Goal: Use online tool/utility: Utilize a website feature to perform a specific function

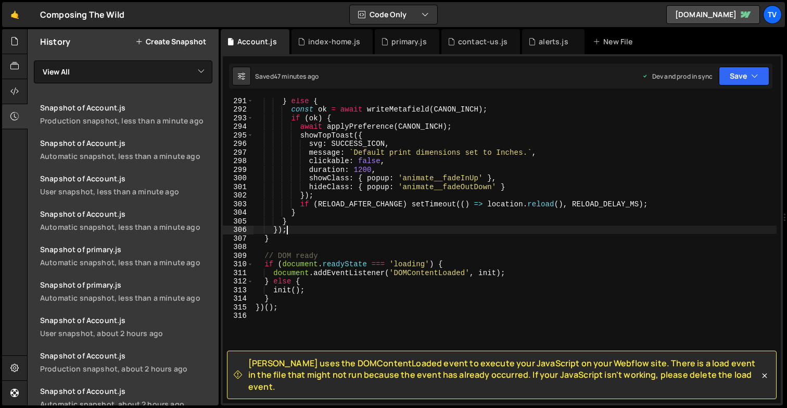
scroll to position [2552, 0]
click at [408, 40] on div "primary.js" at bounding box center [408, 41] width 35 height 10
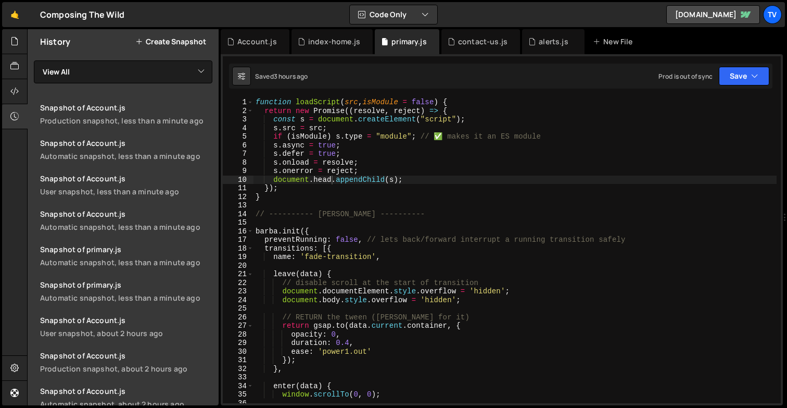
scroll to position [2815, 0]
click at [407, 179] on div "function loadScript ( src , isModule = false ) { return new Promise (( resolve …" at bounding box center [514, 259] width 523 height 322
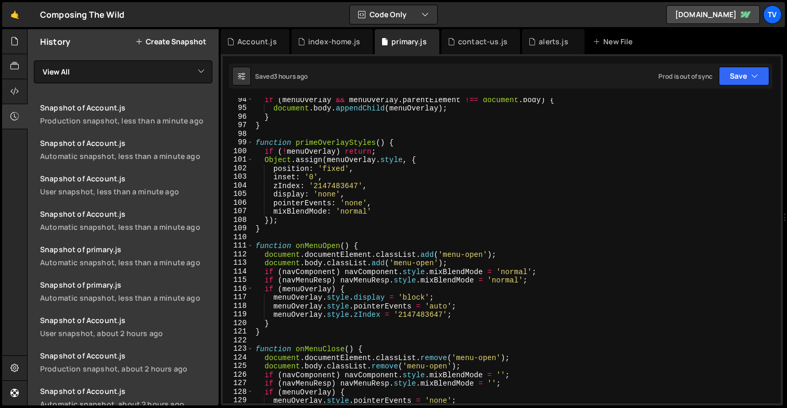
scroll to position [371, 0]
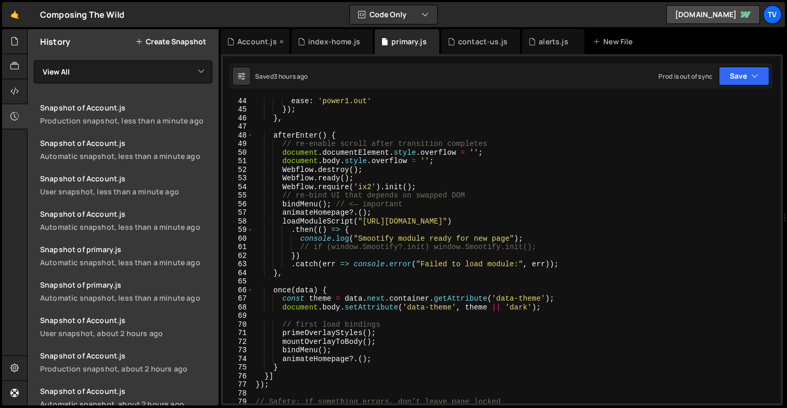
click at [239, 45] on div "Account.js" at bounding box center [257, 41] width 40 height 10
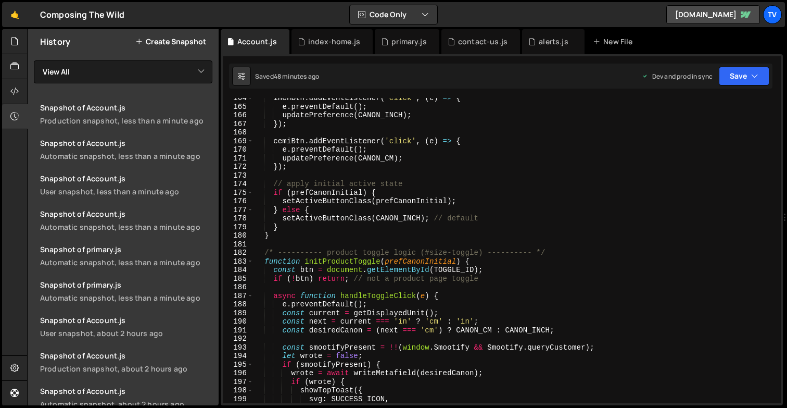
scroll to position [1461, 0]
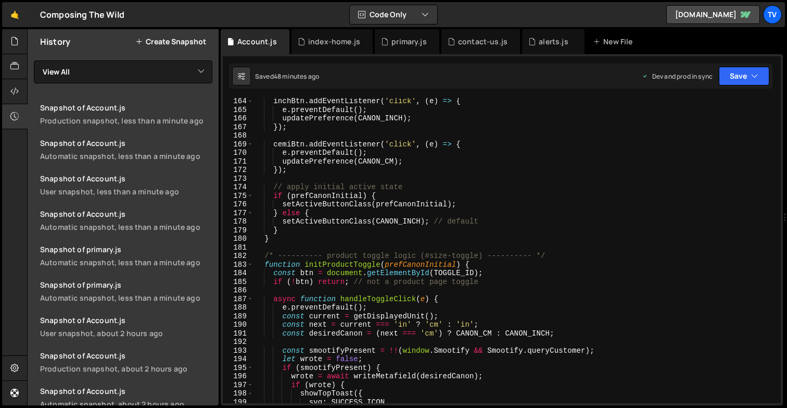
click at [384, 285] on div "inchBtn . addEventListener ( 'click' , ( e ) => { e . preventDefault ( ) ; upda…" at bounding box center [514, 258] width 523 height 322
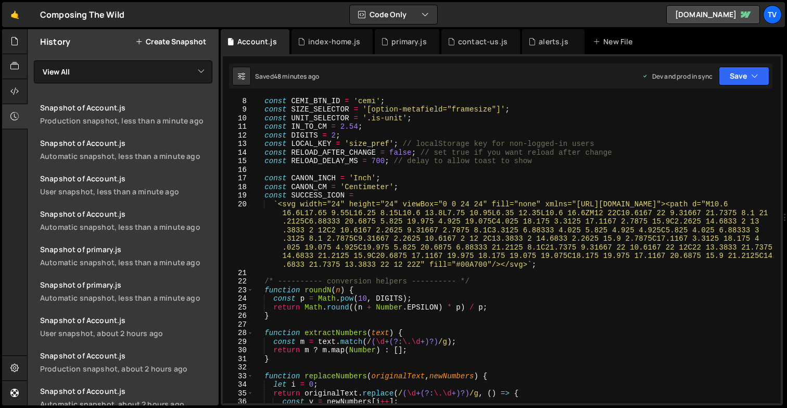
scroll to position [7, 0]
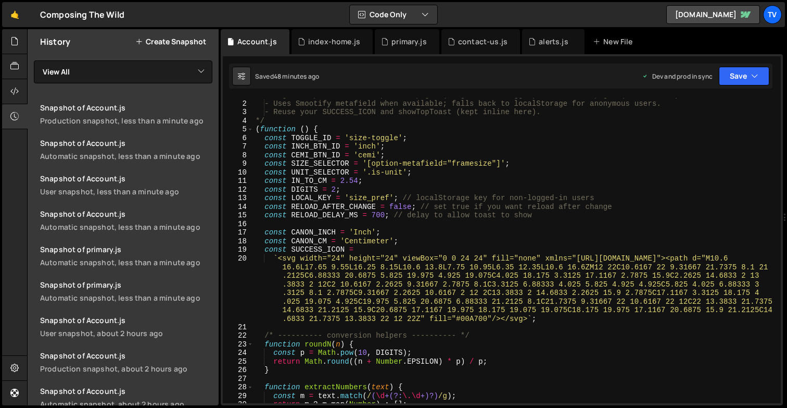
click at [381, 214] on div "/* Single drop-in: works on product pages (single #size-toggle) and account pag…" at bounding box center [514, 252] width 523 height 322
type textarea "const RELOAD_DELAY_MS = 700; // delay to allow toast to show"
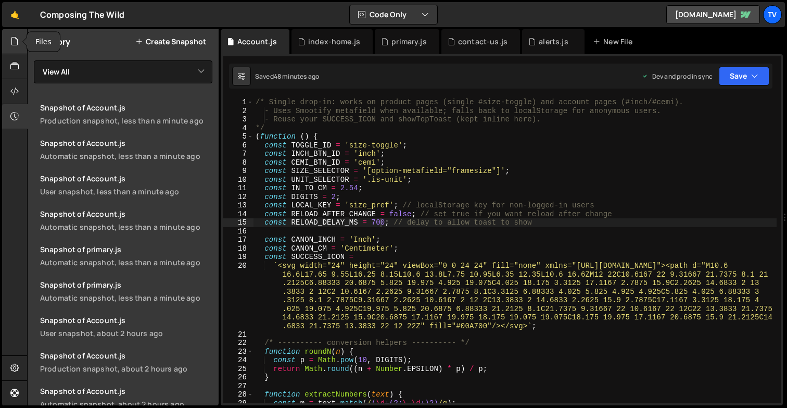
click at [19, 43] on div at bounding box center [15, 41] width 26 height 25
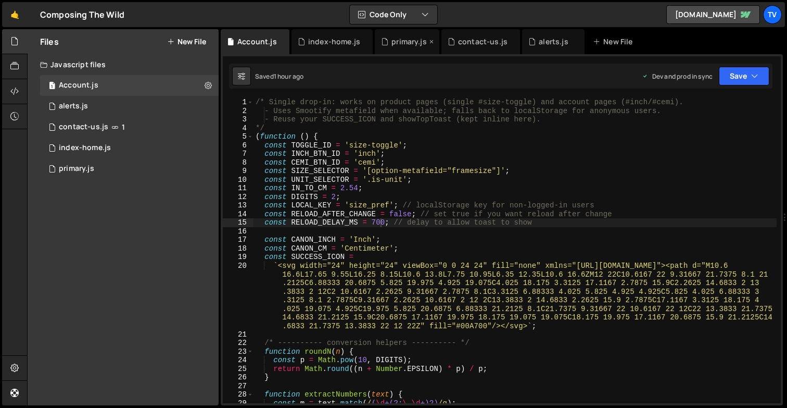
click at [401, 44] on div "primary.js" at bounding box center [408, 41] width 35 height 10
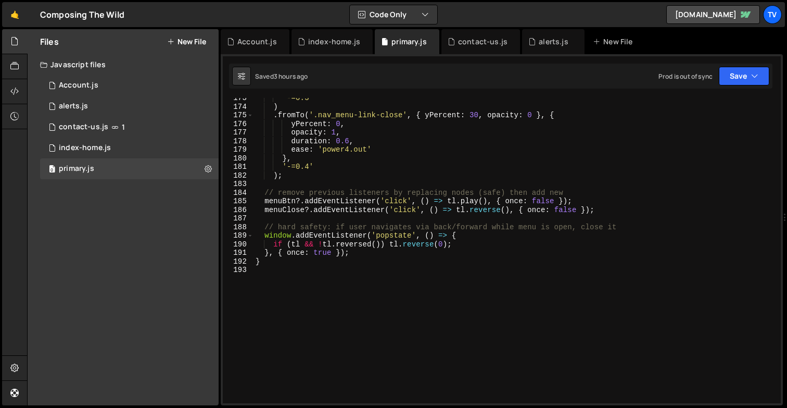
scroll to position [1499, 0]
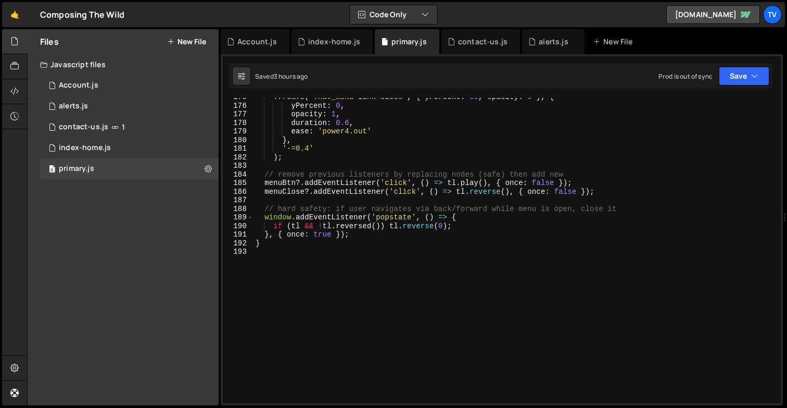
type textarea "}, { once: true });"
click at [441, 233] on div ". fromTo ( '.nav_menu-link-close' , { yPercent : 30 , opacity : 0 } , { yPercen…" at bounding box center [514, 254] width 523 height 322
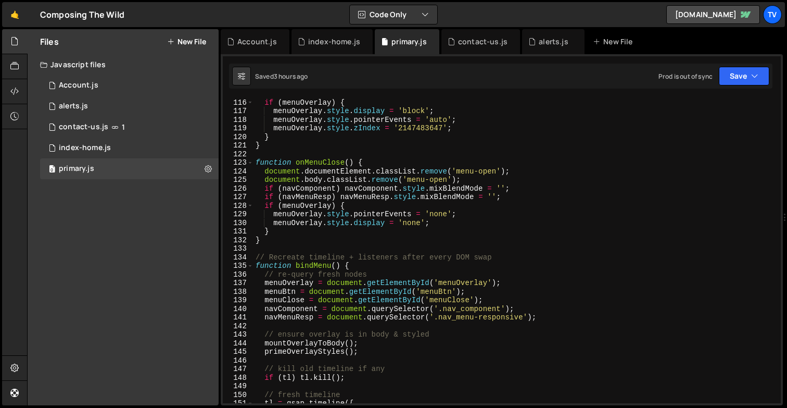
scroll to position [987, 0]
click at [75, 151] on div "index-home.js" at bounding box center [85, 147] width 52 height 9
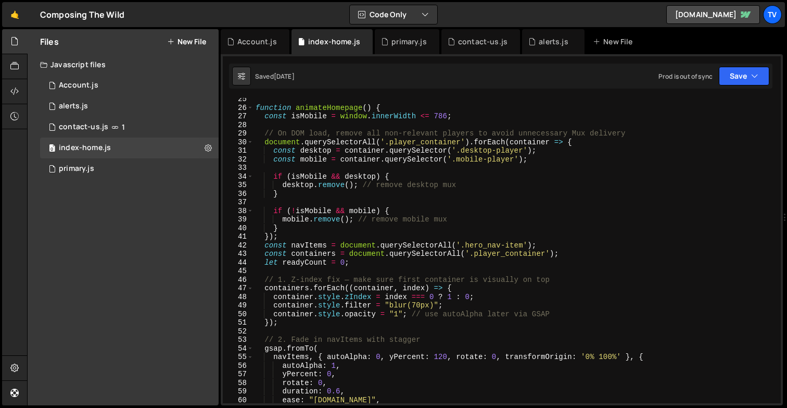
scroll to position [0, 0]
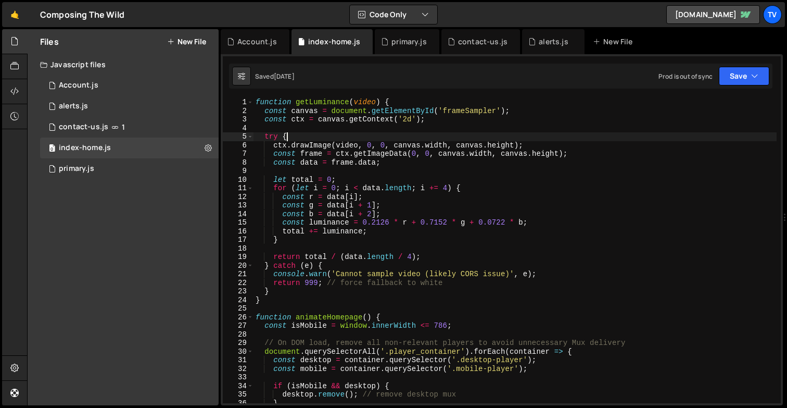
click at [342, 136] on div "function getLuminance ( video ) { const canvas = document . getElementById ( 'f…" at bounding box center [514, 259] width 523 height 322
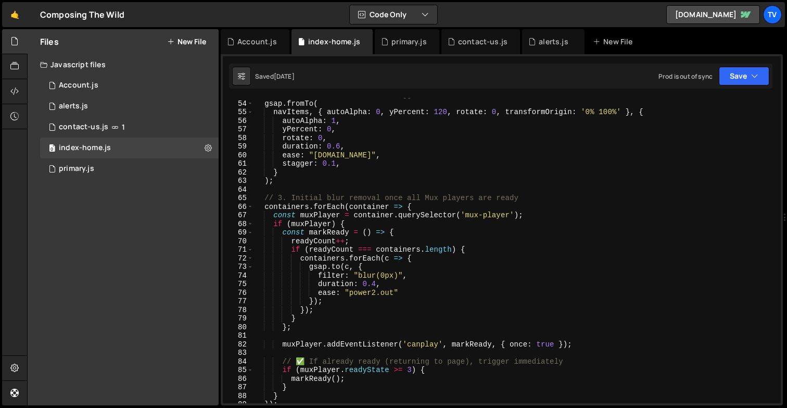
scroll to position [454, 0]
click at [406, 202] on div "// 2. Fade in navItems with stagger gsap . fromTo ( navItems , { autoAlpha : 0 …" at bounding box center [514, 252] width 523 height 322
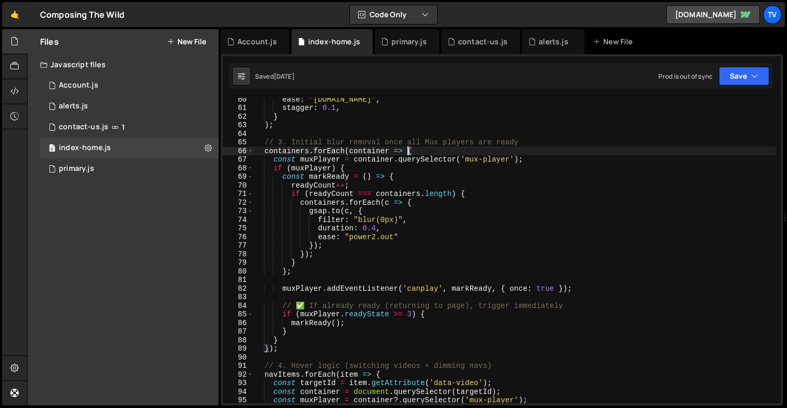
scroll to position [510, 0]
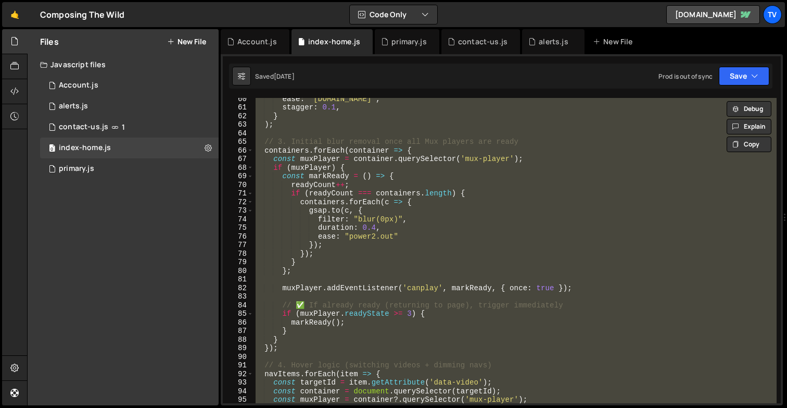
click at [406, 202] on div "ease : "[DOMAIN_NAME]" , stagger : 0.1 , } ) ; // 3. Initial blur removal once …" at bounding box center [514, 250] width 523 height 305
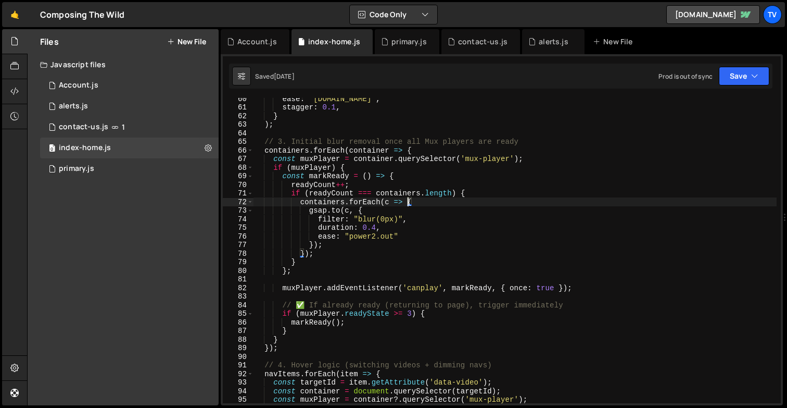
click at [357, 151] on div "ease : "[DOMAIN_NAME]" , stagger : 0.1 , } ) ; // 3. Initial blur removal once …" at bounding box center [514, 255] width 523 height 322
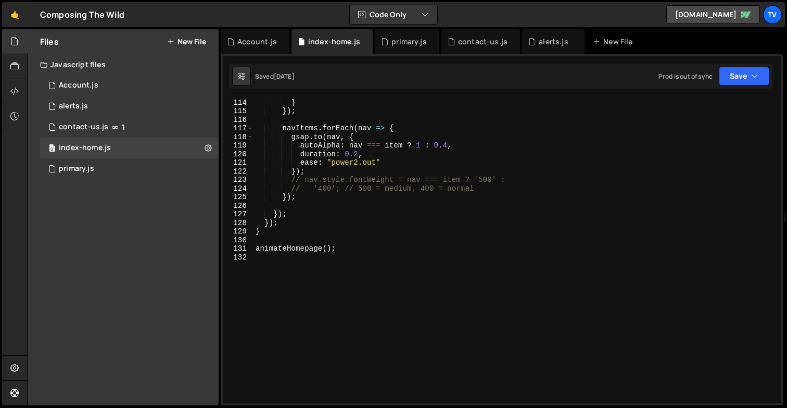
scroll to position [963, 0]
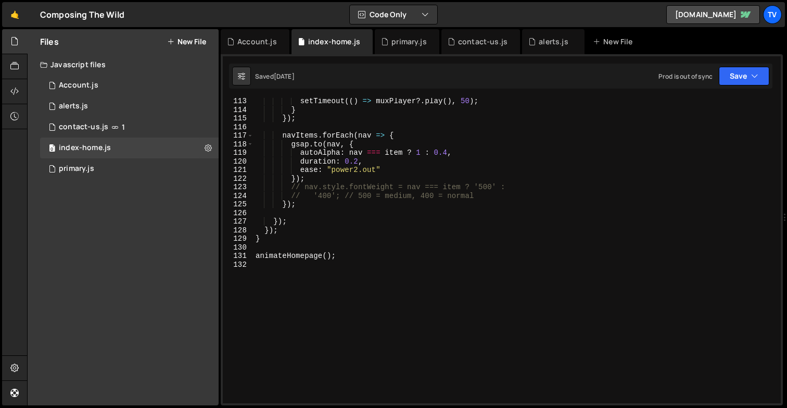
type textarea "animateHomepage();"
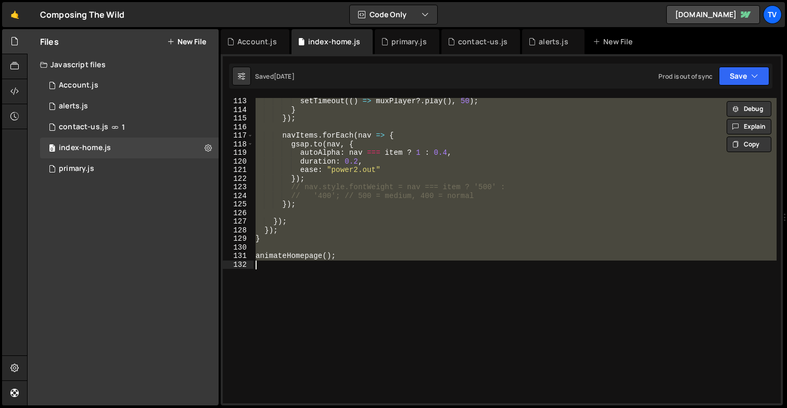
paste textarea
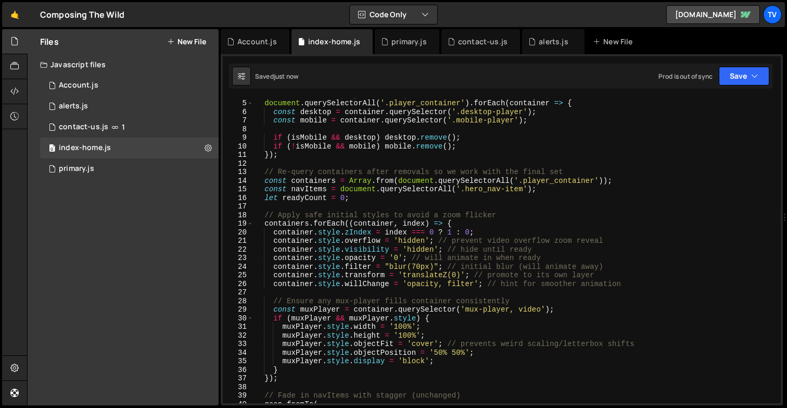
scroll to position [0, 0]
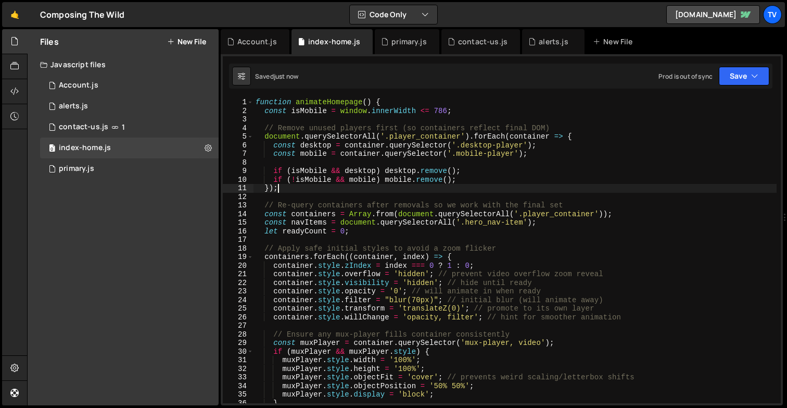
click at [400, 188] on div "function animateHomepage ( ) { const isMobile = window . innerWidth <= 786 ; //…" at bounding box center [514, 259] width 523 height 322
click at [445, 220] on div "function animateHomepage ( ) { const isMobile = window . innerWidth <= 786 ; //…" at bounding box center [514, 259] width 523 height 322
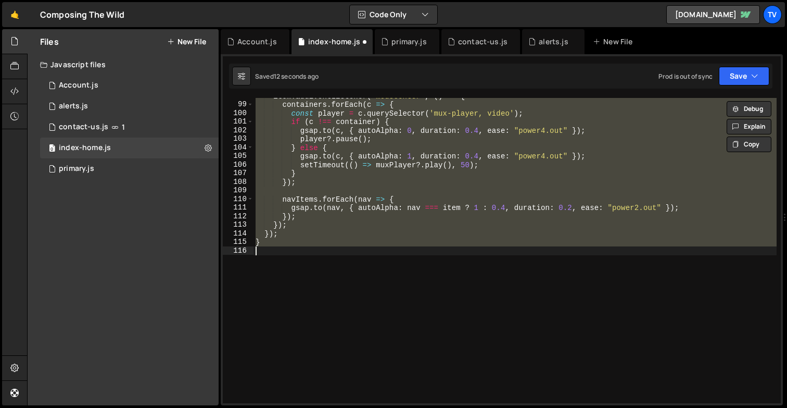
scroll to position [840, 0]
type textarea "animateHomepage();"
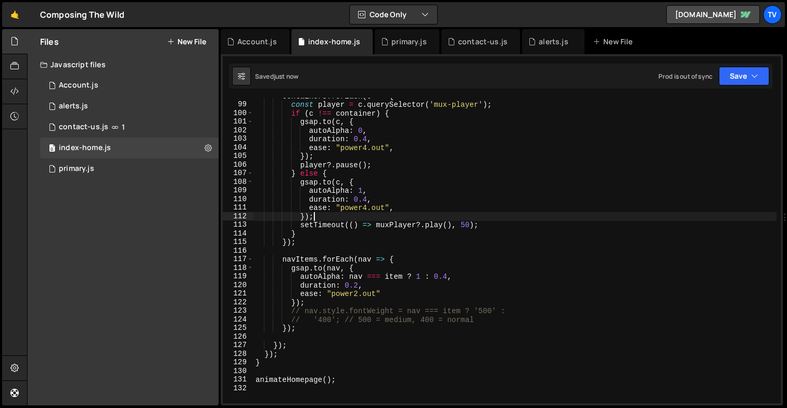
click at [445, 220] on div "containers . forEach ( c => { const player = c . querySelector ( 'mux-player' )…" at bounding box center [514, 253] width 523 height 322
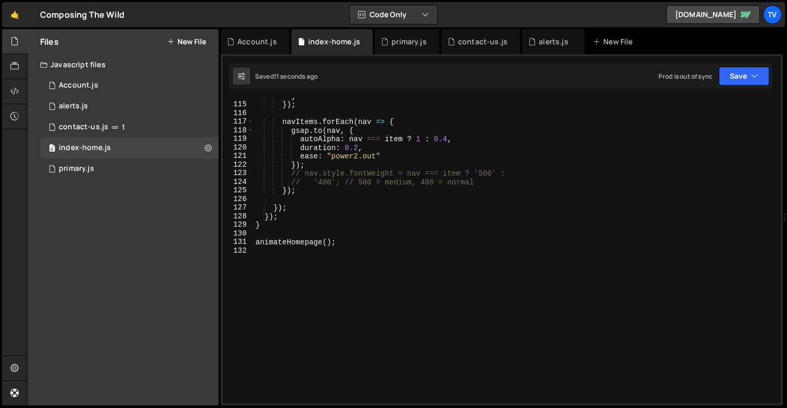
scroll to position [977, 0]
click at [368, 219] on div "} }) ; navItems . forEach ( nav => { gsap . to ( nav , { autoAlpha : nav === it…" at bounding box center [514, 253] width 523 height 322
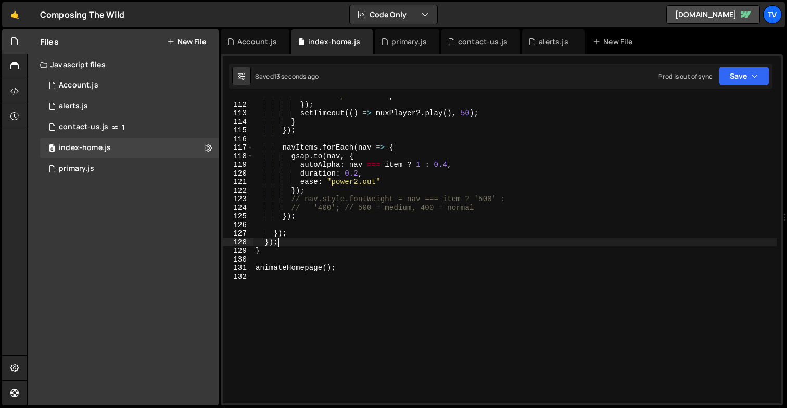
scroll to position [942, 0]
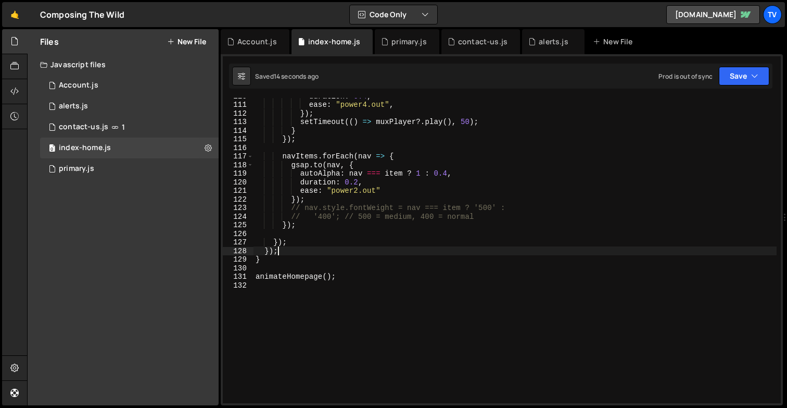
click at [271, 260] on div "duration : 0.4 , ease : "power4.out" , }) ; setTimeout (( ) => muxPlayer ?. pla…" at bounding box center [514, 253] width 523 height 322
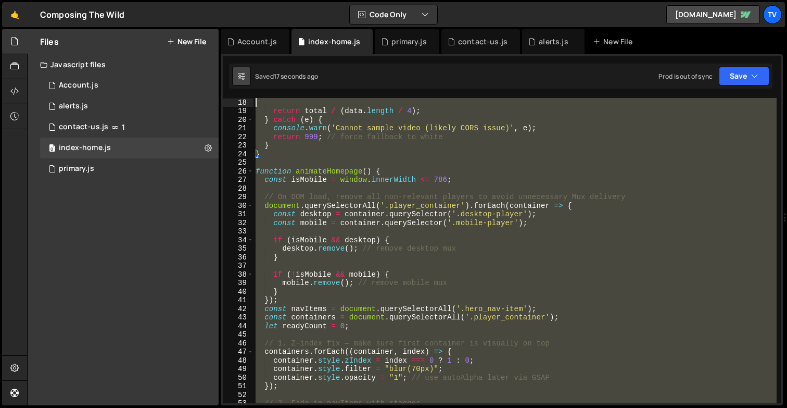
scroll to position [0, 0]
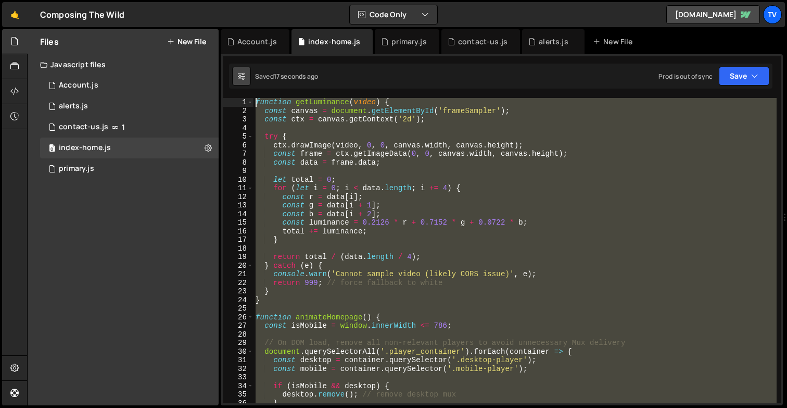
drag, startPoint x: 268, startPoint y: 260, endPoint x: 250, endPoint y: 72, distance: 188.7
click at [250, 72] on div "Debug Explain Copy Account.js index-home.js primary.js contact-us.js alerts.js …" at bounding box center [502, 217] width 562 height 376
click at [347, 263] on div "function getLuminance ( video ) { const canvas = document . getElementById ( 'f…" at bounding box center [514, 250] width 523 height 305
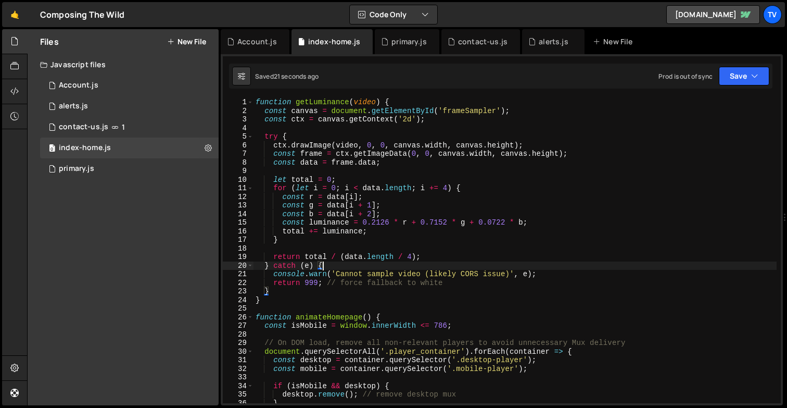
click at [384, 317] on div "function getLuminance ( video ) { const canvas = document . getElementById ( 'f…" at bounding box center [514, 259] width 523 height 322
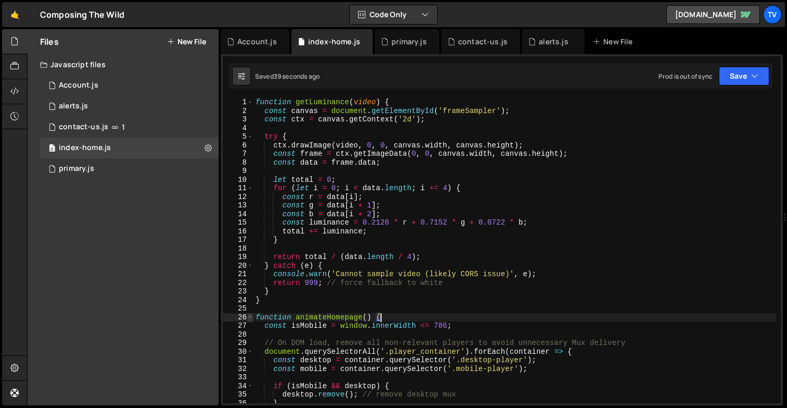
click at [250, 318] on span at bounding box center [250, 317] width 6 height 9
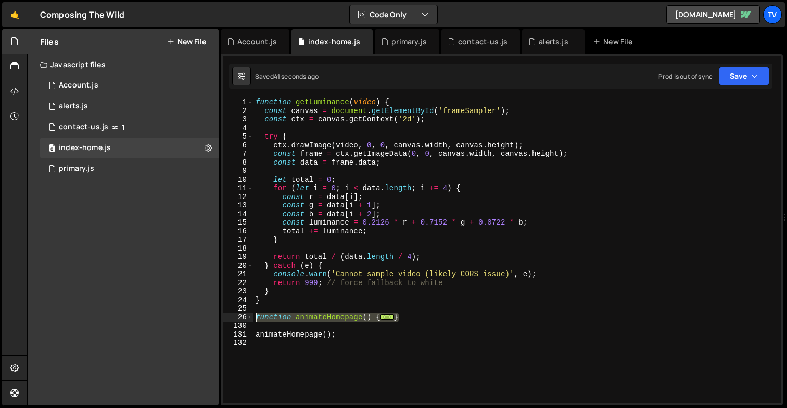
drag, startPoint x: 410, startPoint y: 313, endPoint x: 256, endPoint y: 317, distance: 154.1
click at [256, 317] on div "function getLuminance ( video ) { const canvas = document . getElementById ( 'f…" at bounding box center [516, 259] width 527 height 322
type textarea "function animateHomepage() { const isMobile = window.innerWidth <= 786;"
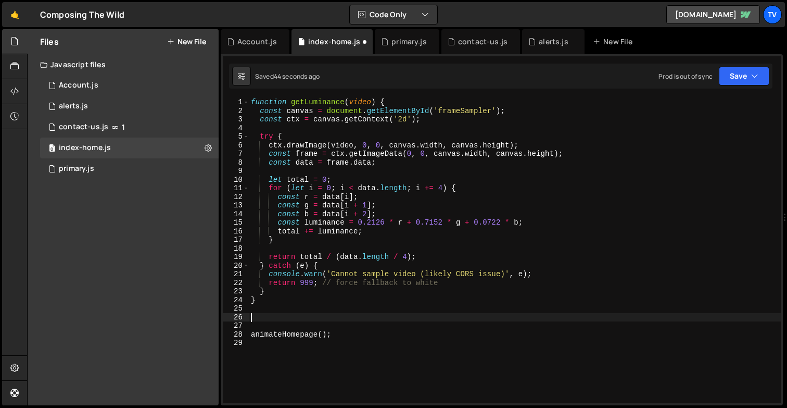
paste textarea "});"
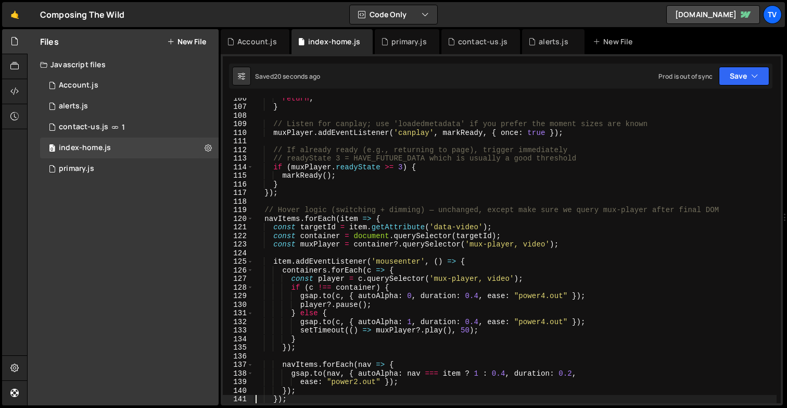
click at [370, 215] on div "return ; } // Listen for canplay; use 'loadedmetadata' if you prefer the moment…" at bounding box center [514, 255] width 523 height 322
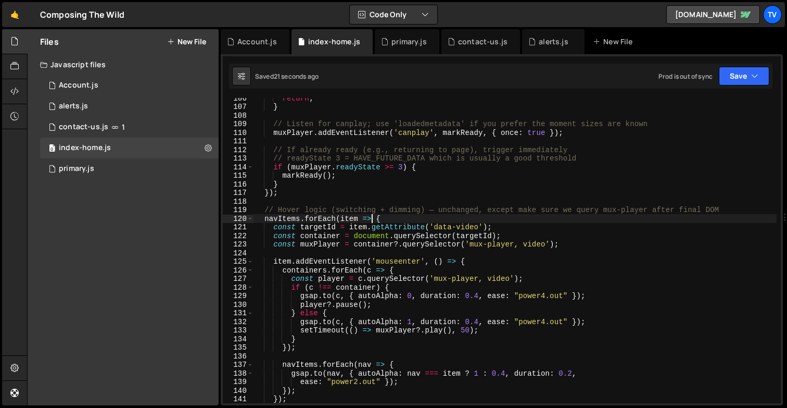
type textarea "animateHomepage();"
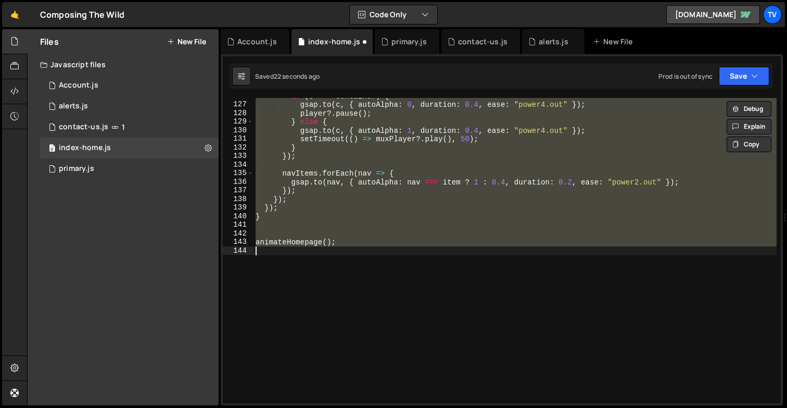
scroll to position [62, 0]
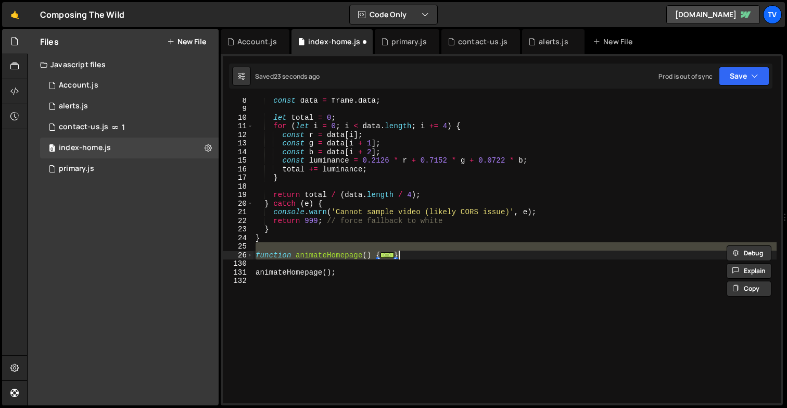
type textarea "animateHomepage();"
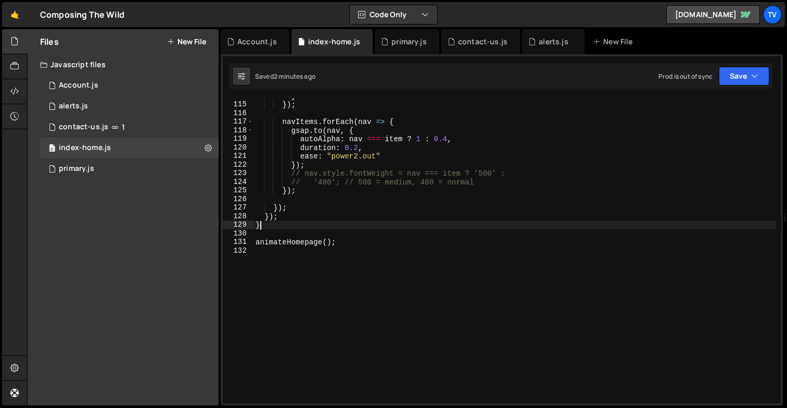
click at [288, 226] on div "} }) ; navItems . forEach ( nav => { gsap . to ( nav , { autoAlpha : nav === it…" at bounding box center [514, 253] width 523 height 322
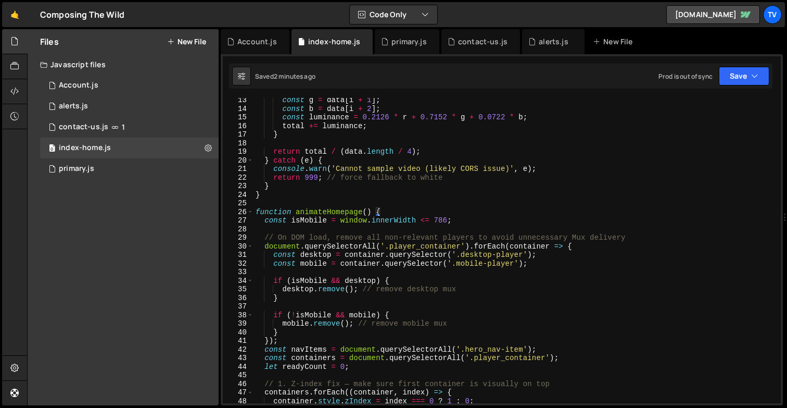
scroll to position [102, 0]
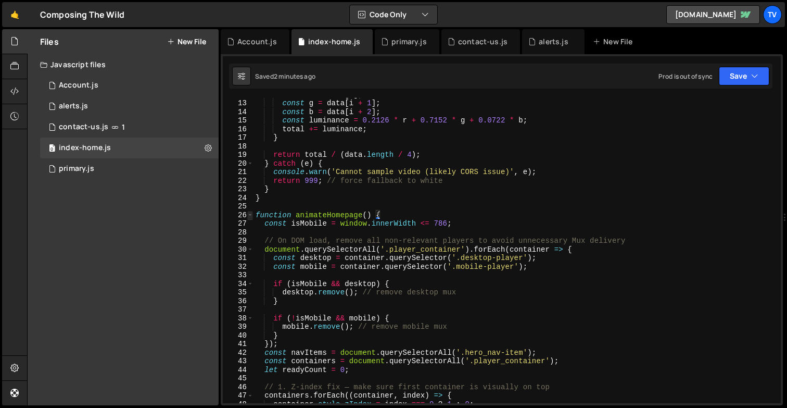
click at [251, 215] on span at bounding box center [250, 215] width 6 height 9
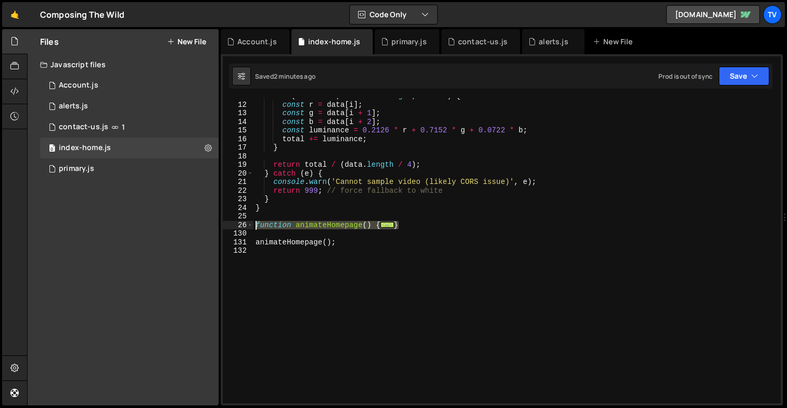
drag, startPoint x: 410, startPoint y: 225, endPoint x: 245, endPoint y: 220, distance: 165.1
click at [245, 220] on div "} 11 12 13 14 15 16 17 18 19 20 21 22 23 24 25 26 130 131 132 for ( let i = 0 ;…" at bounding box center [502, 250] width 558 height 305
type textarea "function animateHomepage() {"
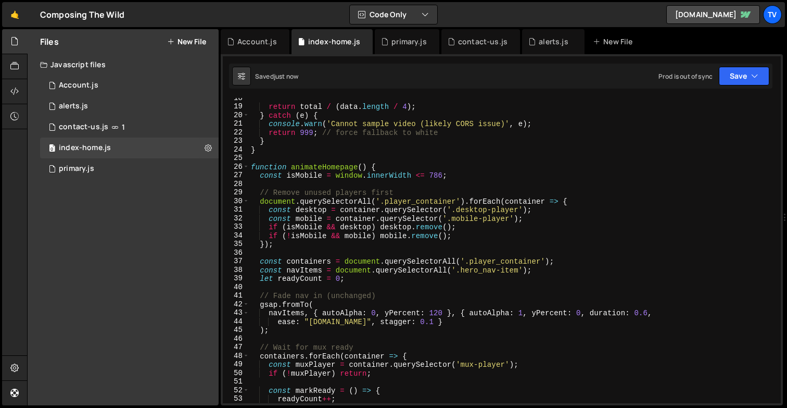
scroll to position [150, 0]
click at [395, 242] on div "return total / ( data . length / 4 ) ; } catch ( e ) { console . warn ( 'Cannot…" at bounding box center [513, 255] width 528 height 322
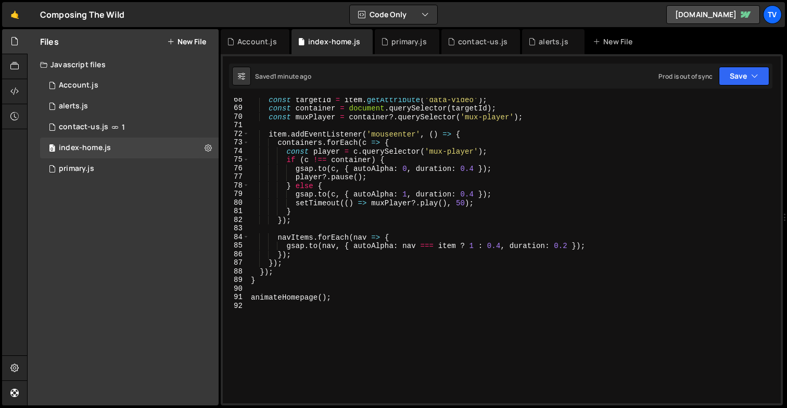
scroll to position [578, 0]
click at [338, 194] on div "const targetId = item . getAttribute ( 'data-video' ) ; const container = docum…" at bounding box center [513, 256] width 528 height 322
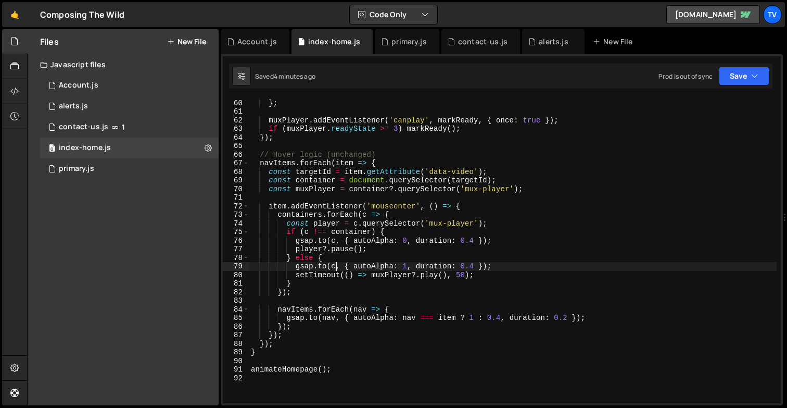
scroll to position [411, 0]
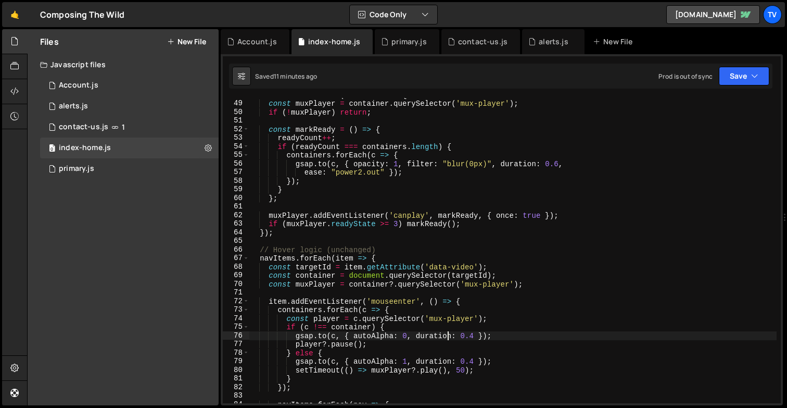
click at [449, 332] on div "containers . forEach ( container => { const muxPlayer = container . querySelect…" at bounding box center [513, 252] width 528 height 322
type textarea "[DOMAIN_NAME](c, { autoAlpha: 0, duration: 0.4 });"
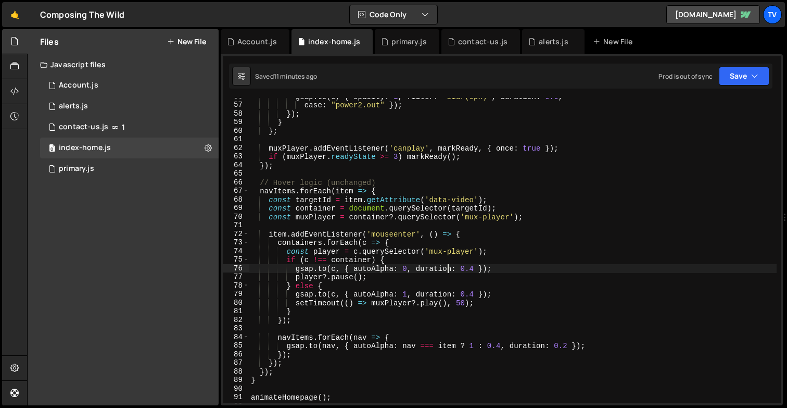
scroll to position [478, 0]
click at [361, 326] on div "gsap . to ( c , { opacity : 1 , filter : "blur(0px)" , duration : 0.6 , ease : …" at bounding box center [513, 253] width 528 height 322
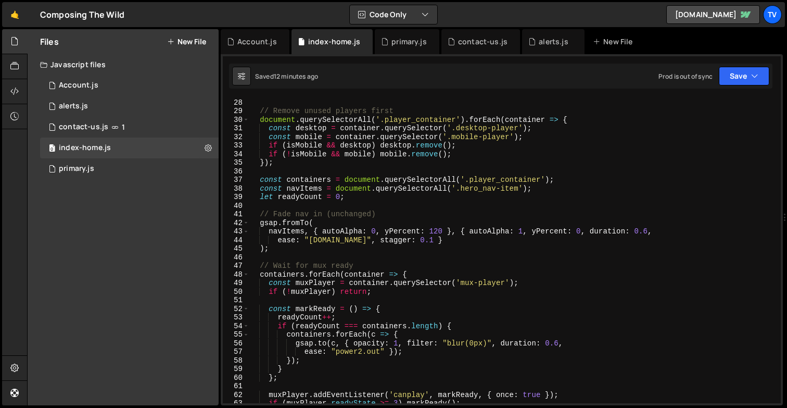
scroll to position [231, 0]
click at [442, 206] on div "const isMobile = window . innerWidth <= 786 ; // Remove unused players first do…" at bounding box center [513, 251] width 528 height 322
drag, startPoint x: 443, startPoint y: 231, endPoint x: 430, endPoint y: 231, distance: 12.5
click at [430, 231] on div "const isMobile = window . innerWidth <= 786 ; // Remove unused players first do…" at bounding box center [513, 251] width 528 height 322
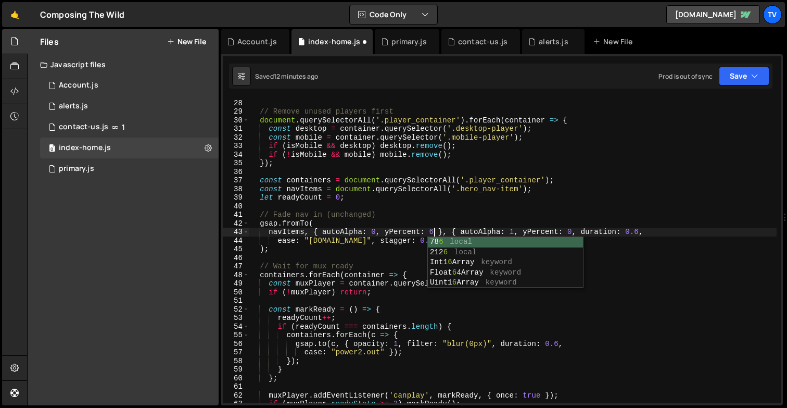
scroll to position [0, 13]
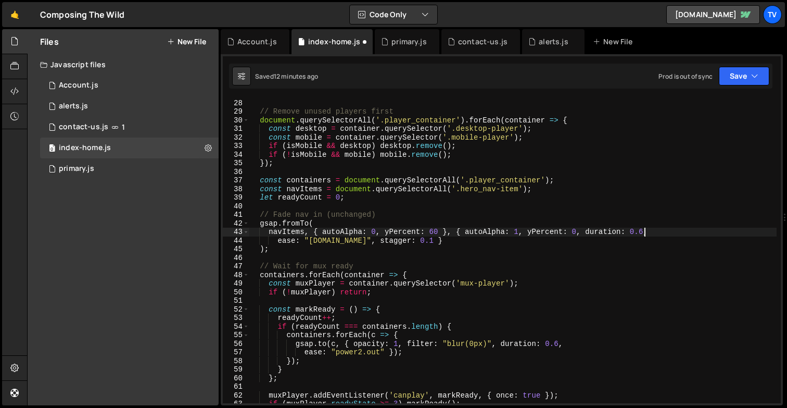
click at [643, 232] on div "const isMobile = window . innerWidth <= 786 ; // Remove unused players first do…" at bounding box center [513, 251] width 528 height 322
type textarea "navItems, { autoAlpha: 0, yPercent: 60 }, { autoAlpha: 1, yPercent: 0, duration…"
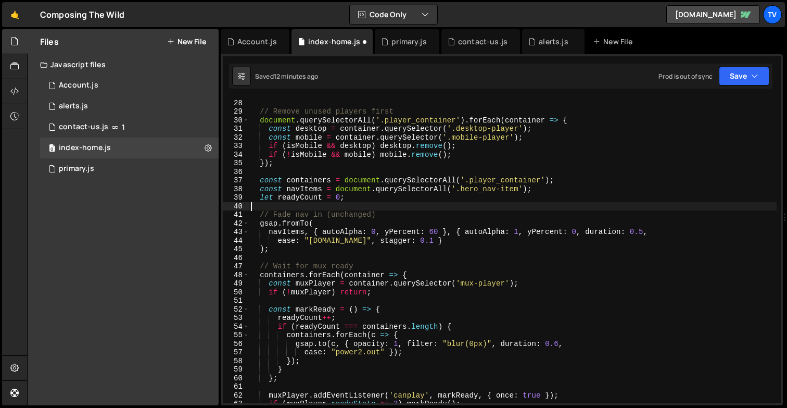
click at [618, 209] on div "const isMobile = window . innerWidth <= 786 ; // Remove unused players first do…" at bounding box center [513, 251] width 528 height 322
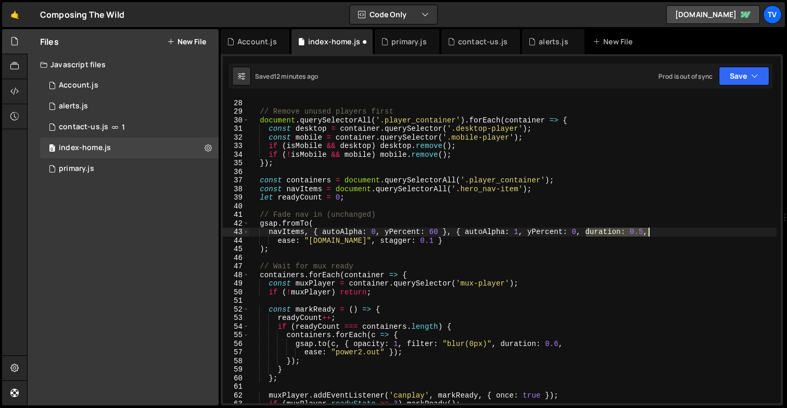
drag, startPoint x: 588, startPoint y: 231, endPoint x: 646, endPoint y: 228, distance: 58.9
click at [647, 229] on div "const isMobile = window . innerWidth <= 786 ; // Remove unused players first do…" at bounding box center [513, 251] width 528 height 322
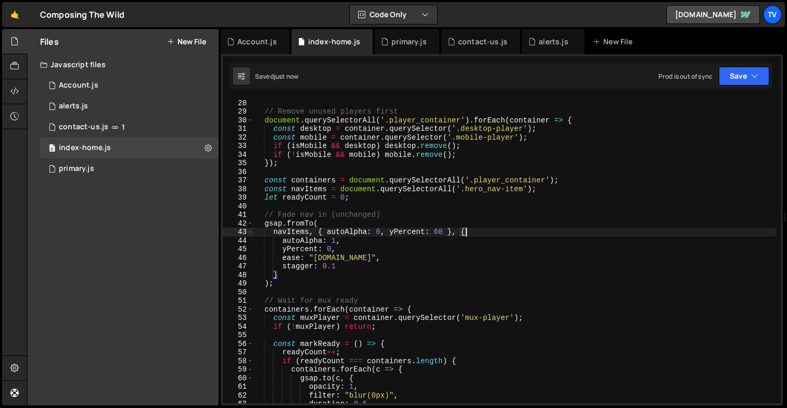
click at [440, 255] on div "const isMobile = window . innerWidth <= 786 ; // Remove unused players first do…" at bounding box center [514, 251] width 523 height 322
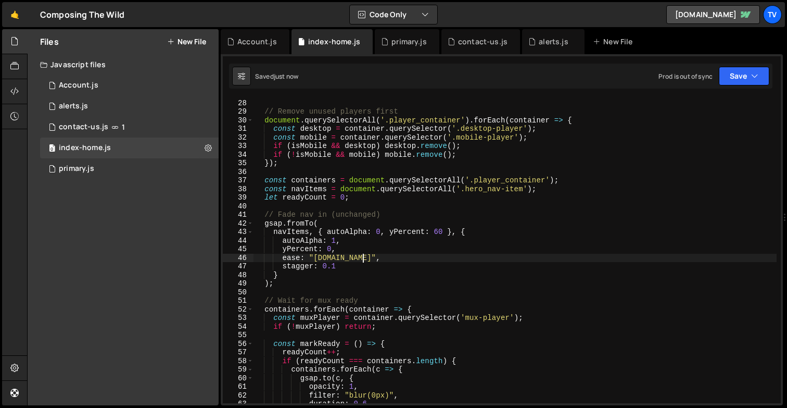
click at [346, 259] on div "const isMobile = window . innerWidth <= 786 ; // Remove unused players first do…" at bounding box center [514, 251] width 523 height 322
click at [351, 258] on div "const isMobile = window . innerWidth <= 786 ; // Remove unused players first do…" at bounding box center [514, 251] width 523 height 322
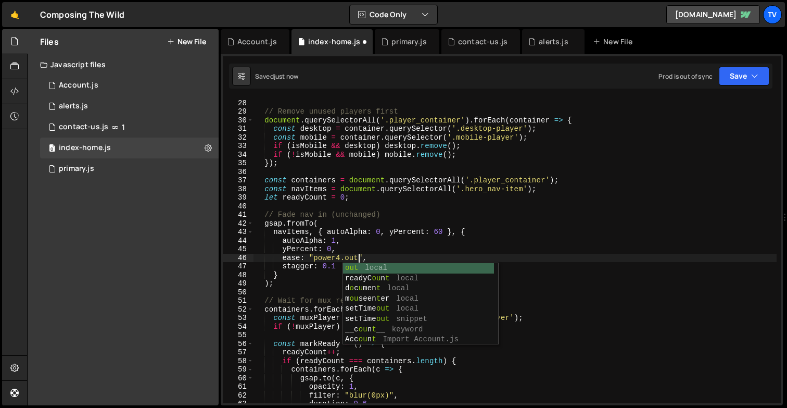
scroll to position [0, 7]
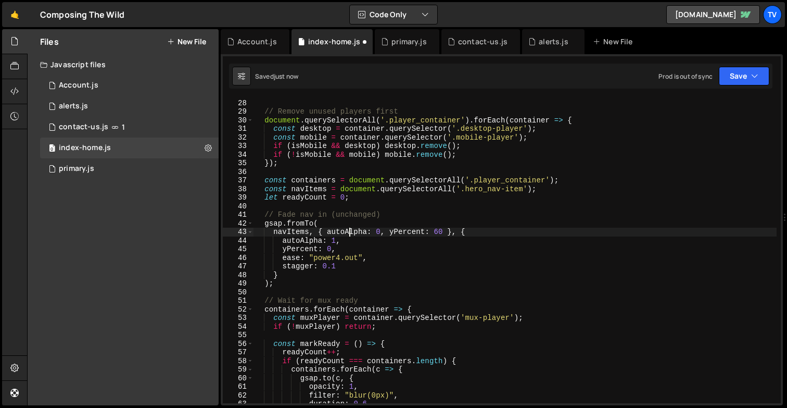
click at [348, 235] on div "const isMobile = window . innerWidth <= 786 ; // Remove unused players first do…" at bounding box center [514, 251] width 523 height 322
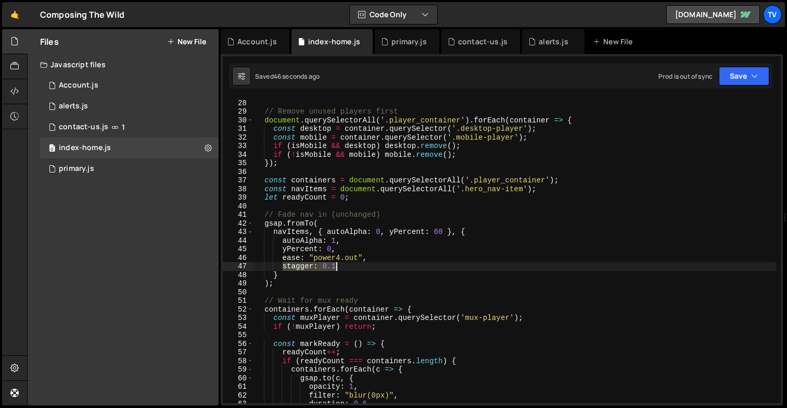
drag, startPoint x: 283, startPoint y: 266, endPoint x: 337, endPoint y: 263, distance: 54.2
click at [337, 264] on div "const isMobile = window . innerWidth <= 786 ; // Remove unused players first do…" at bounding box center [514, 251] width 523 height 322
type textarea "stagger: 0.1"
paste textarea "},"
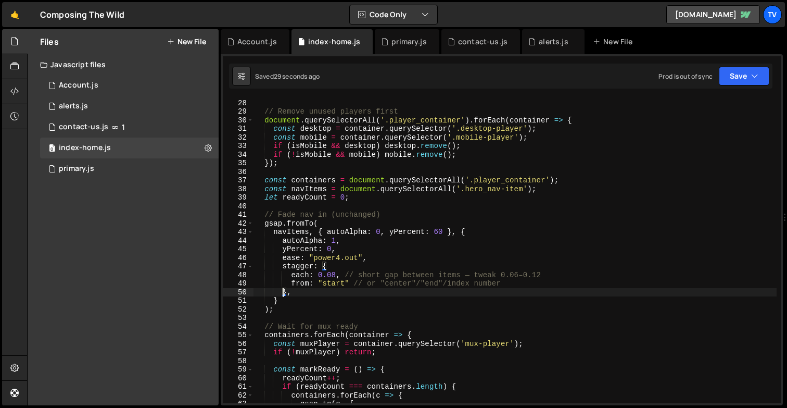
type textarea "animateHomepage();"
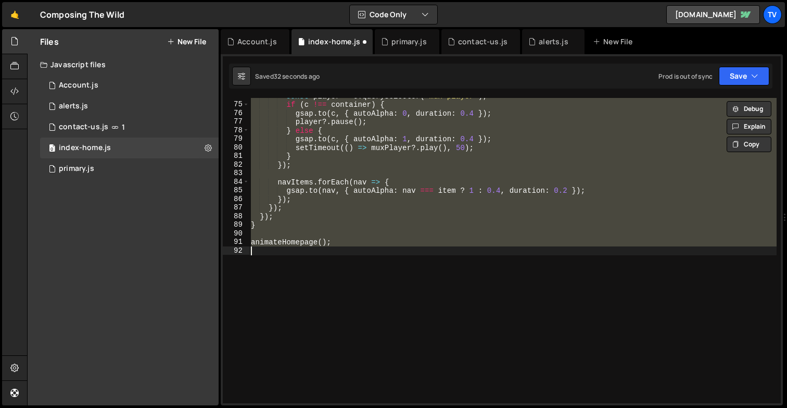
scroll to position [208, 0]
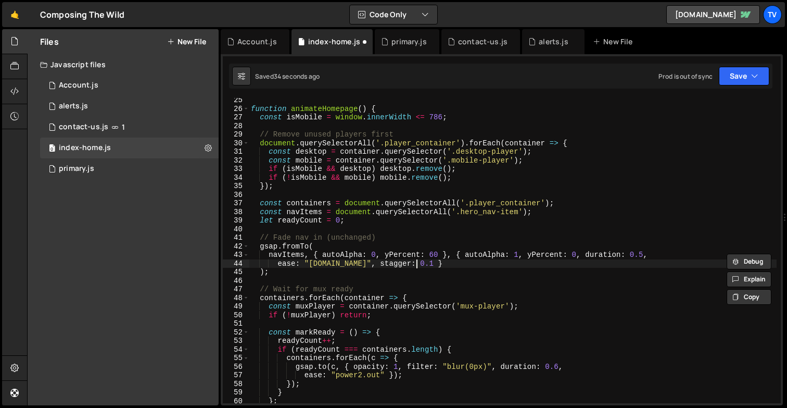
click at [418, 259] on div "function animateHomepage ( ) { const isMobile = window . innerWidth <= 786 ; //…" at bounding box center [513, 257] width 528 height 322
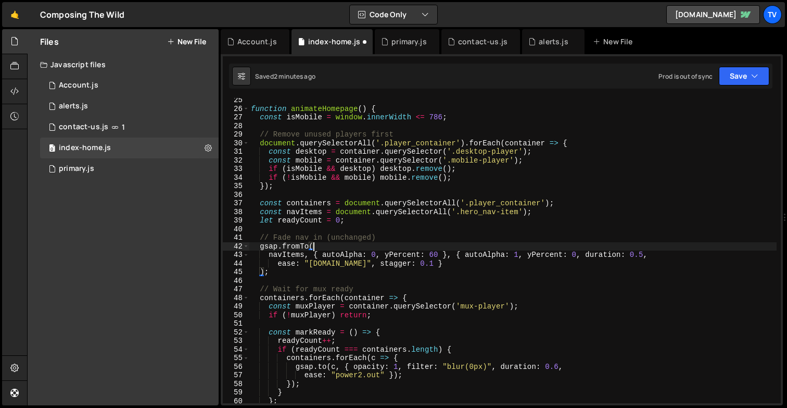
click at [319, 248] on div "function animateHomepage ( ) { const isMobile = window . innerWidth <= 786 ; //…" at bounding box center [513, 257] width 528 height 322
click at [283, 273] on div "function animateHomepage ( ) { const isMobile = window . innerWidth <= 786 ; //…" at bounding box center [513, 257] width 528 height 322
type textarea ");"
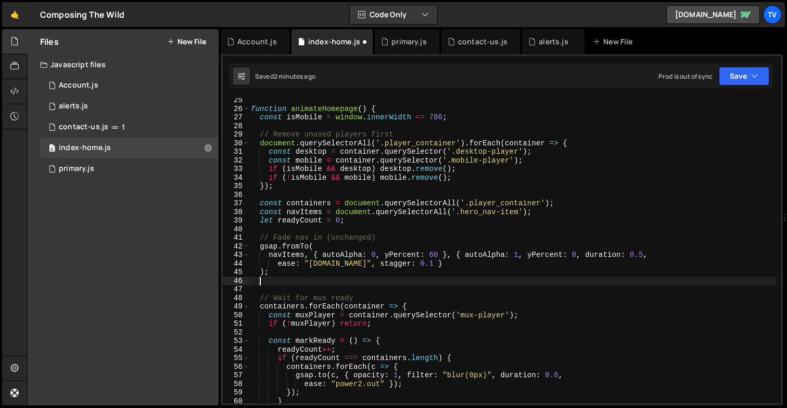
scroll to position [0, 0]
paste textarea "});"
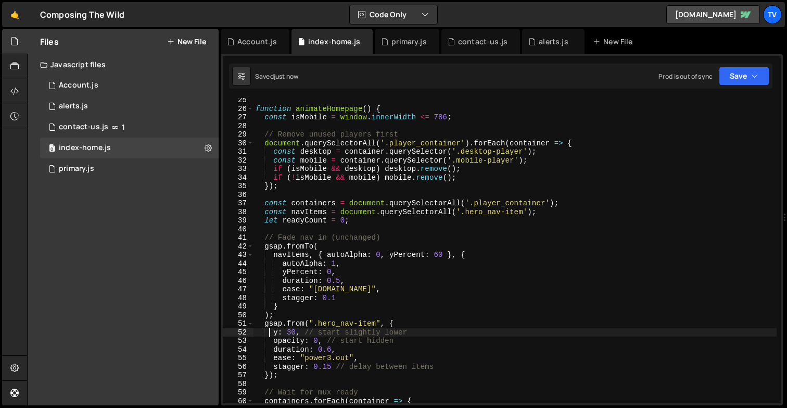
click at [323, 244] on div "function animateHomepage ( ) { const isMobile = window . innerWidth <= 786 ; //…" at bounding box center [514, 257] width 523 height 322
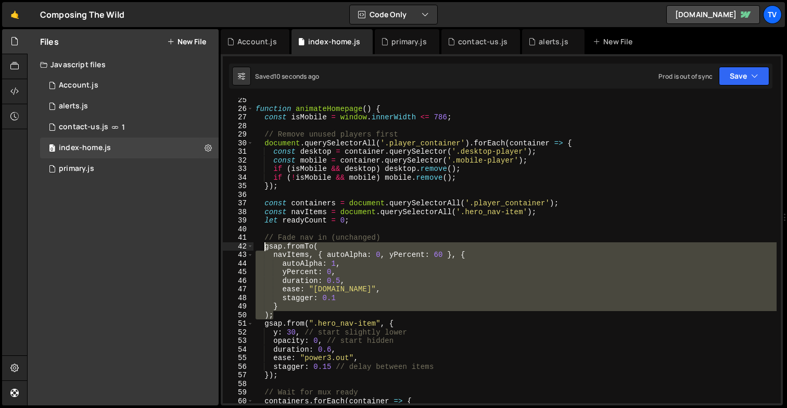
drag, startPoint x: 275, startPoint y: 315, endPoint x: 262, endPoint y: 247, distance: 69.4
click at [263, 248] on div "function animateHomepage ( ) { const isMobile = window . innerWidth <= 786 ; //…" at bounding box center [514, 257] width 523 height 322
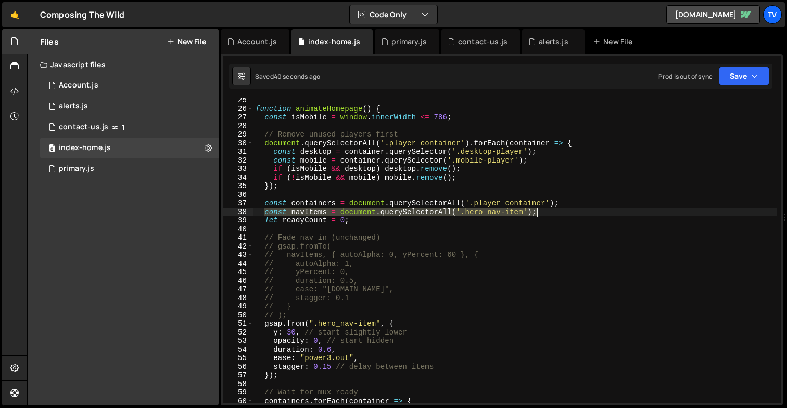
drag, startPoint x: 265, startPoint y: 213, endPoint x: 558, endPoint y: 210, distance: 293.6
click at [558, 210] on div "function animateHomepage ( ) { const isMobile = window . innerWidth <= 786 ; //…" at bounding box center [514, 257] width 523 height 322
click at [544, 217] on div "function animateHomepage ( ) { const isMobile = window . innerWidth <= 786 ; //…" at bounding box center [514, 257] width 523 height 322
drag, startPoint x: 543, startPoint y: 211, endPoint x: 264, endPoint y: 213, distance: 279.0
click at [264, 213] on div "function animateHomepage ( ) { const isMobile = window . innerWidth <= 786 ; //…" at bounding box center [514, 257] width 523 height 322
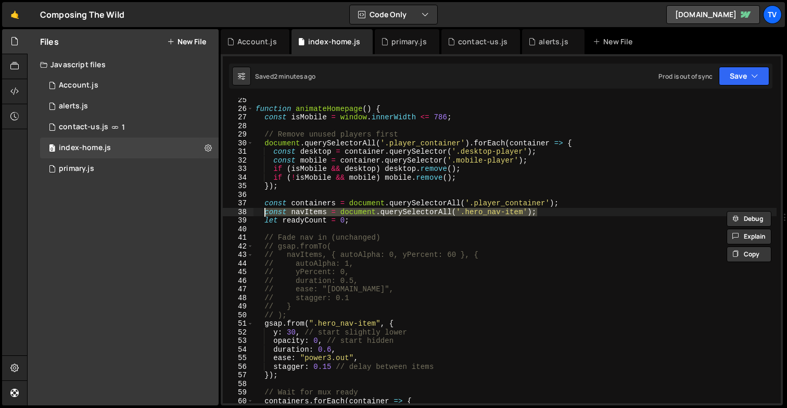
click at [327, 238] on div "function animateHomepage ( ) { const isMobile = window . innerWidth <= 786 ; //…" at bounding box center [514, 257] width 523 height 322
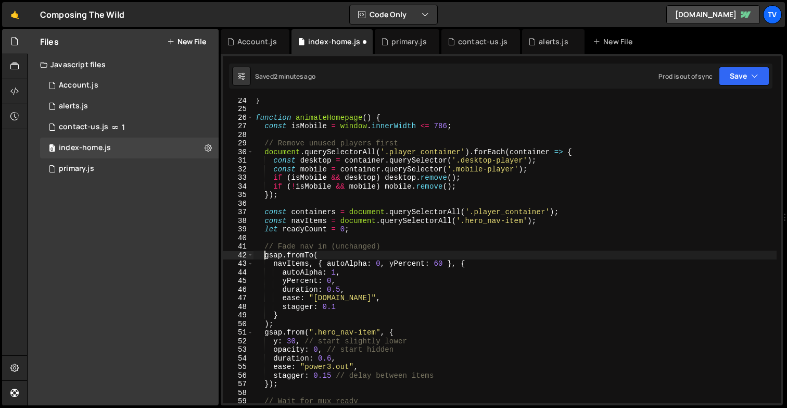
type textarea "animateHomepage();"
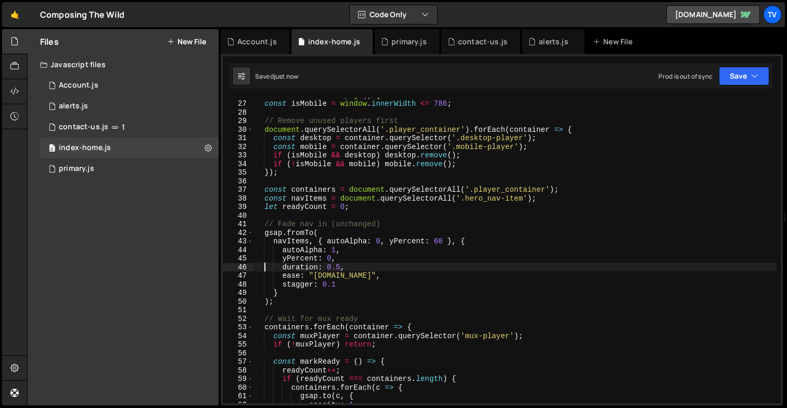
scroll to position [221, 0]
click at [306, 205] on div "function animateHomepage ( ) { const isMobile = window . innerWidth <= 786 ; //…" at bounding box center [514, 253] width 523 height 322
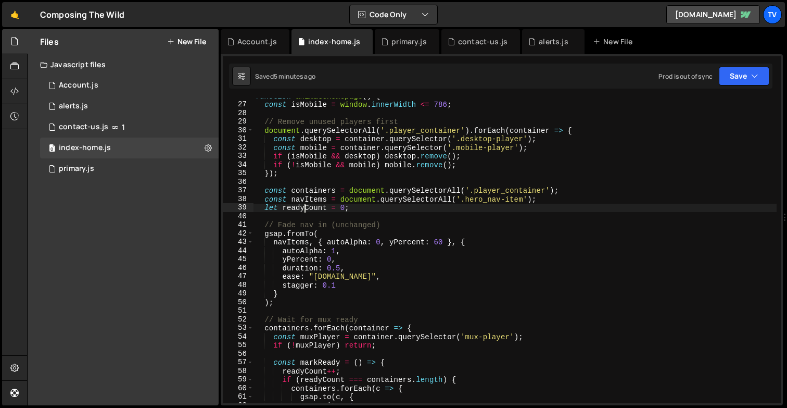
click at [306, 205] on div "function animateHomepage ( ) { const isMobile = window . innerWidth <= 786 ; //…" at bounding box center [514, 253] width 523 height 322
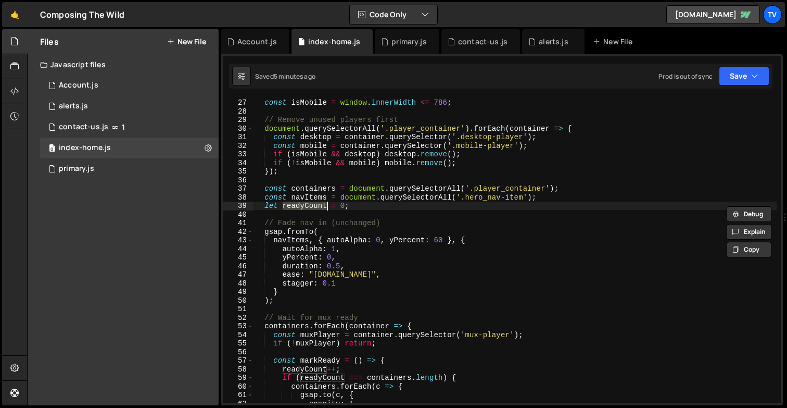
scroll to position [223, 0]
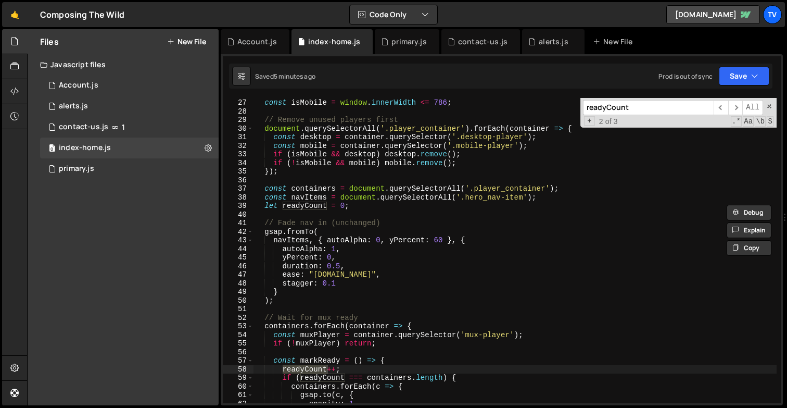
click at [350, 274] on div "function animateHomepage ( ) { const isMobile = window . innerWidth <= 786 ; //…" at bounding box center [514, 251] width 523 height 322
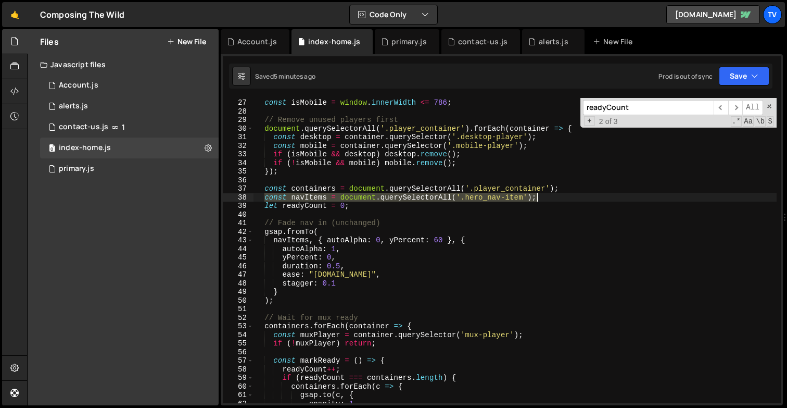
drag, startPoint x: 265, startPoint y: 198, endPoint x: 546, endPoint y: 196, distance: 280.5
click at [546, 196] on div "function animateHomepage ( ) { const isMobile = window . innerWidth <= 786 ; //…" at bounding box center [514, 251] width 523 height 322
paste textarea "gsap.utils.toArray(".hero_nav-item""
click at [321, 231] on div "function animateHomepage ( ) { const isMobile = window . innerWidth <= 786 ; //…" at bounding box center [514, 251] width 523 height 322
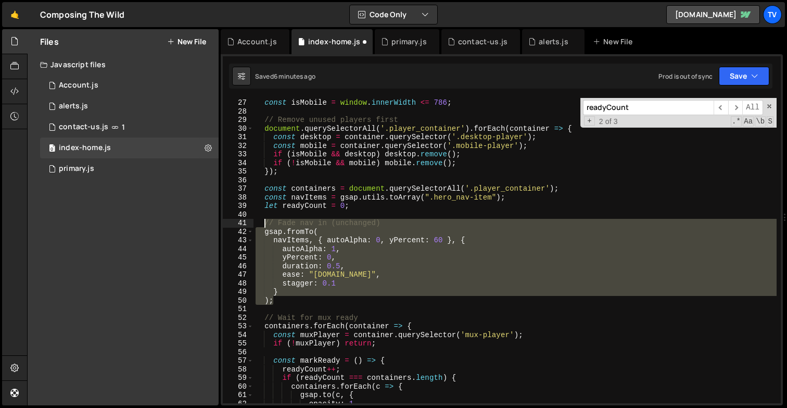
drag, startPoint x: 274, startPoint y: 300, endPoint x: 264, endPoint y: 223, distance: 77.6
click at [264, 223] on div "function animateHomepage ( ) { const isMobile = window . innerWidth <= 786 ; //…" at bounding box center [514, 251] width 523 height 322
paste textarea "});"
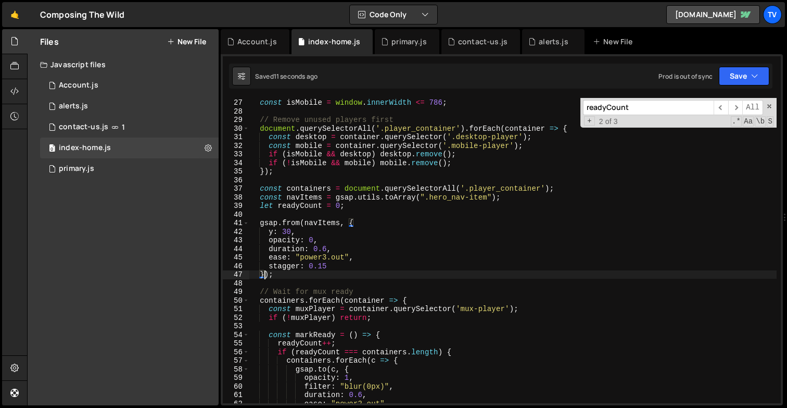
click at [338, 254] on div "function animateHomepage ( ) { const isMobile = window . innerWidth <= 786 ; //…" at bounding box center [513, 251] width 528 height 322
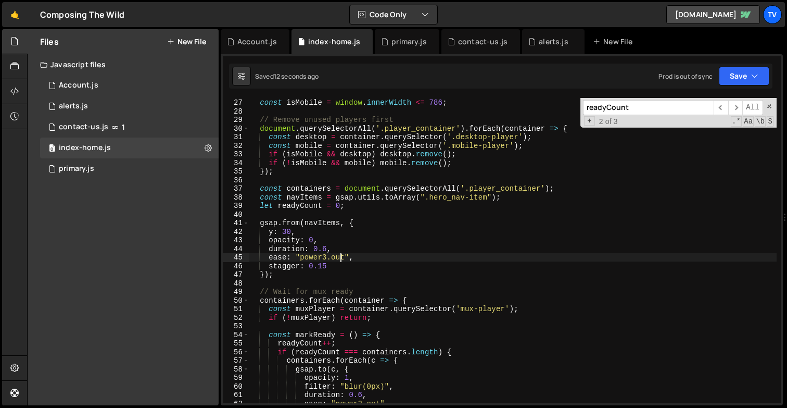
click at [289, 225] on div "function animateHomepage ( ) { const isMobile = window . innerWidth <= 786 ; //…" at bounding box center [513, 251] width 528 height 322
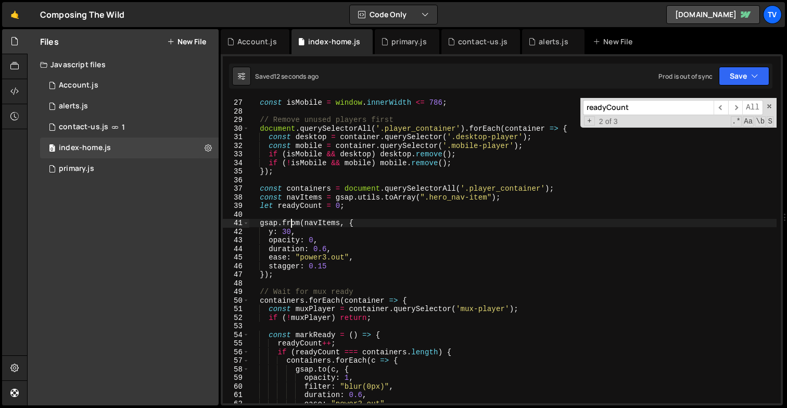
click at [301, 223] on div "function animateHomepage ( ) { const isMobile = window . innerWidth <= 786 ; //…" at bounding box center [513, 251] width 528 height 322
click at [372, 221] on div "function animateHomepage ( ) { const isMobile = window . innerWidth <= 786 ; //…" at bounding box center [513, 251] width 528 height 322
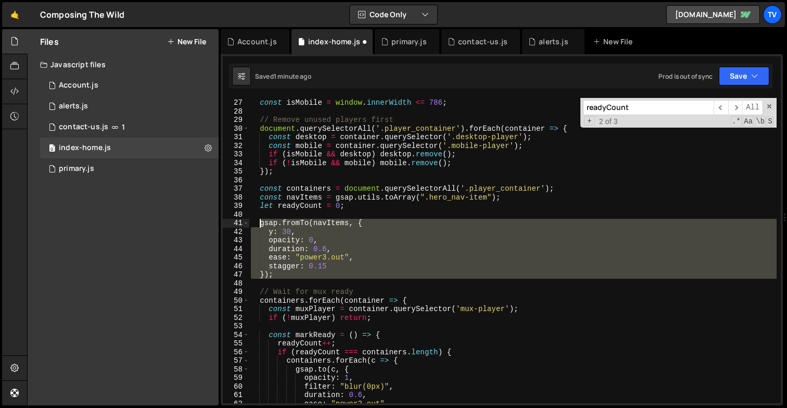
drag, startPoint x: 276, startPoint y: 279, endPoint x: 259, endPoint y: 225, distance: 56.8
click at [259, 225] on div "function animateHomepage ( ) { const isMobile = window . innerWidth <= 786 ; //…" at bounding box center [513, 251] width 528 height 322
paste textarea ");"
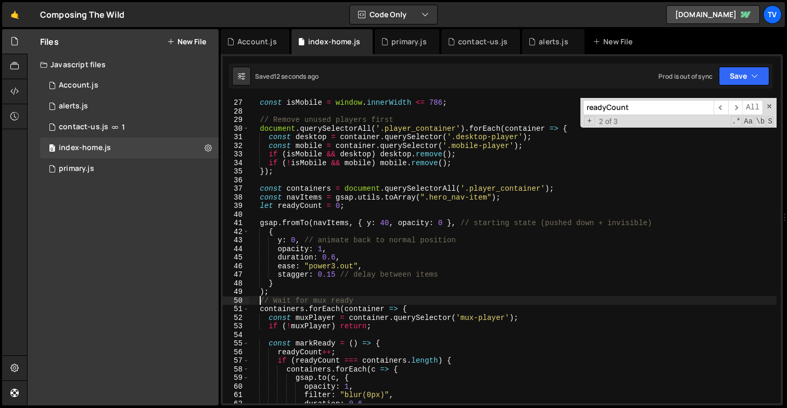
click at [363, 253] on div "function animateHomepage ( ) { const isMobile = window . innerWidth <= 786 ; //…" at bounding box center [513, 251] width 528 height 322
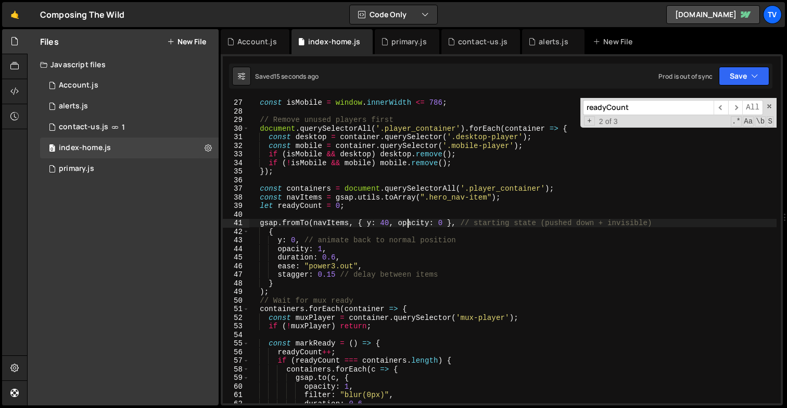
click at [410, 227] on div "function animateHomepage ( ) { const isMobile = window . innerWidth <= 786 ; //…" at bounding box center [513, 251] width 528 height 322
click at [297, 248] on div "function animateHomepage ( ) { const isMobile = window . innerWidth <= 786 ; //…" at bounding box center [513, 251] width 528 height 322
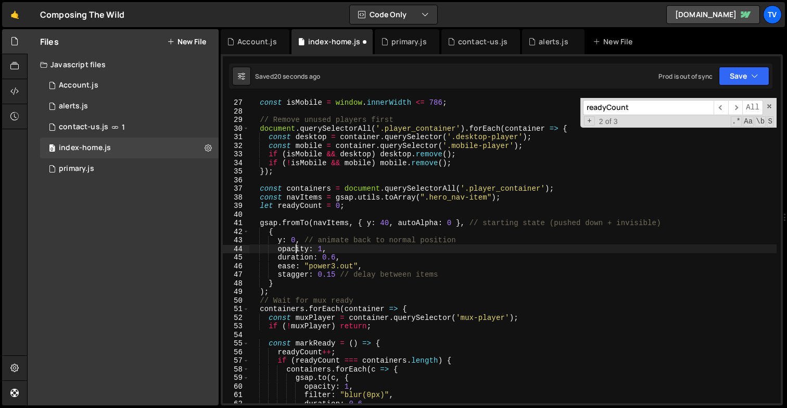
click at [297, 248] on div "function animateHomepage ( ) { const isMobile = window . innerWidth <= 786 ; //…" at bounding box center [513, 251] width 528 height 322
click at [334, 255] on div "function animateHomepage ( ) { const isMobile = window . innerWidth <= 786 ; //…" at bounding box center [513, 251] width 528 height 322
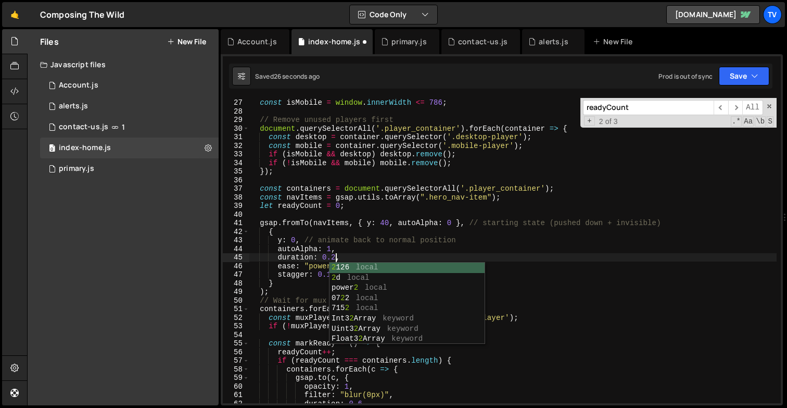
click at [328, 238] on div "function animateHomepage ( ) { const isMobile = window . innerWidth <= 786 ; //…" at bounding box center [513, 251] width 528 height 322
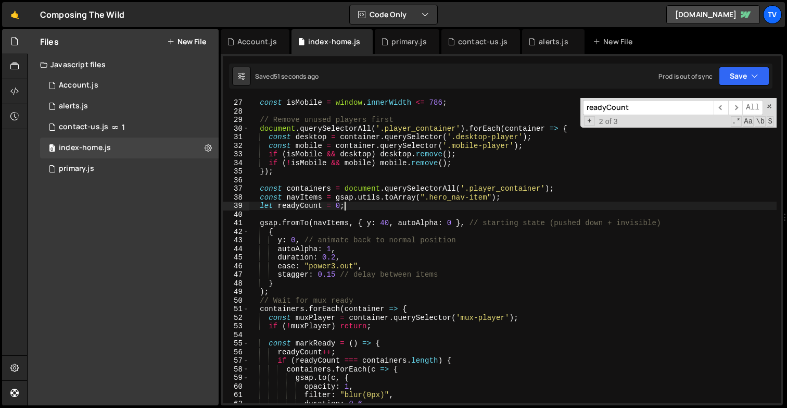
click at [422, 210] on div "function animateHomepage ( ) { const isMobile = window . innerWidth <= 786 ; //…" at bounding box center [513, 251] width 528 height 322
drag, startPoint x: 429, startPoint y: 196, endPoint x: 487, endPoint y: 197, distance: 57.8
click at [487, 197] on div "function animateHomepage ( ) { const isMobile = window . innerWidth <= 786 ; //…" at bounding box center [513, 251] width 528 height 322
paste textarea "link-wrap"
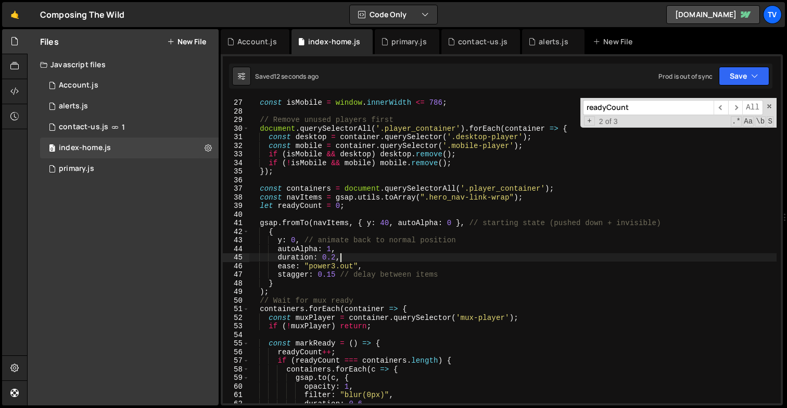
click at [396, 259] on div "function animateHomepage ( ) { const isMobile = window . innerWidth <= 786 ; //…" at bounding box center [513, 251] width 528 height 322
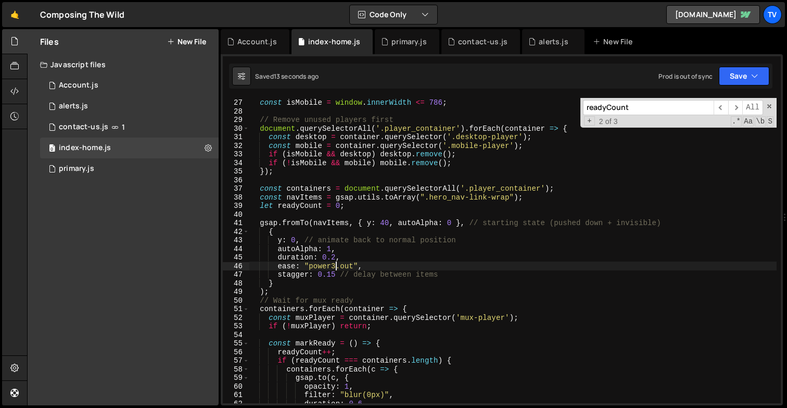
click at [335, 267] on div "function animateHomepage ( ) { const isMobile = window . innerWidth <= 786 ; //…" at bounding box center [513, 251] width 528 height 322
click at [337, 274] on div "function animateHomepage ( ) { const isMobile = window . innerWidth <= 786 ; //…" at bounding box center [513, 251] width 528 height 322
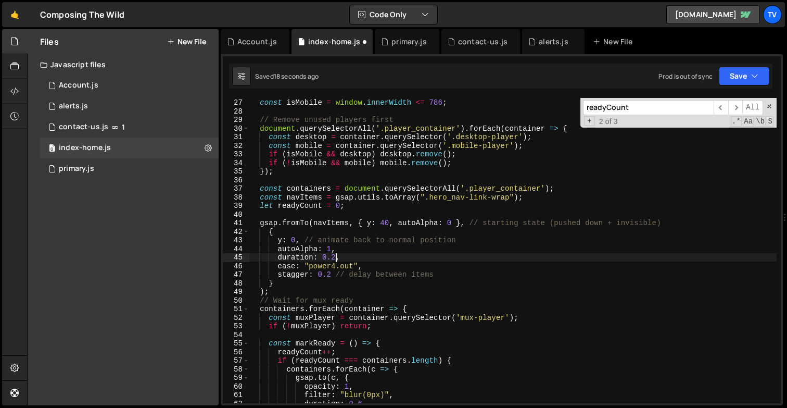
click at [336, 256] on div "function animateHomepage ( ) { const isMobile = window . innerWidth <= 786 ; //…" at bounding box center [513, 251] width 528 height 322
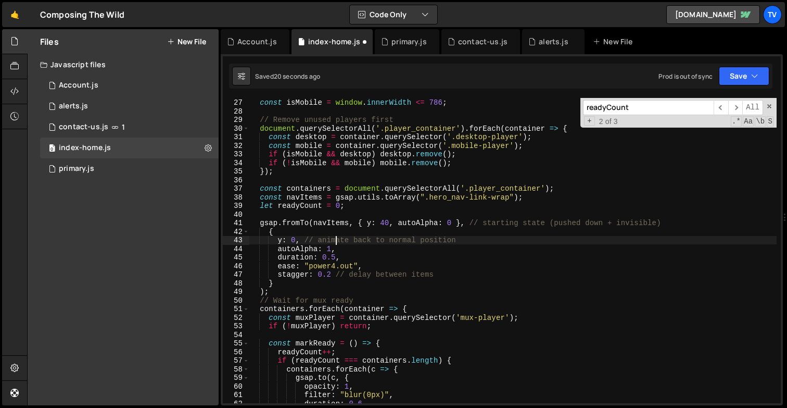
click at [338, 236] on div "function animateHomepage ( ) { const isMobile = window . innerWidth <= 786 ; //…" at bounding box center [513, 251] width 528 height 322
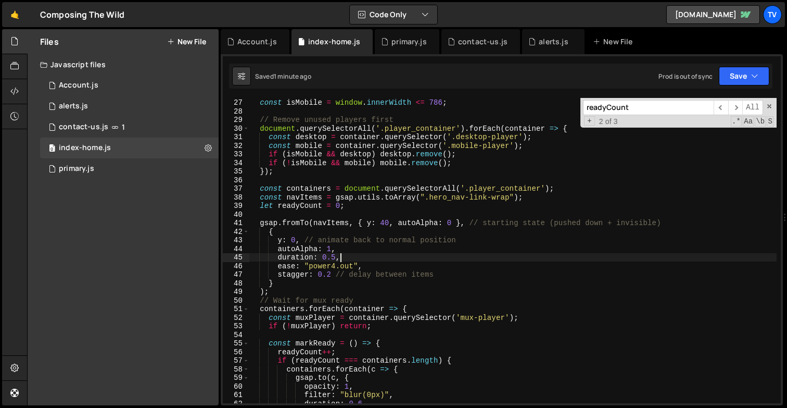
click at [339, 253] on div "function animateHomepage ( ) { const isMobile = window . innerWidth <= 786 ; //…" at bounding box center [513, 251] width 528 height 322
drag, startPoint x: 334, startPoint y: 257, endPoint x: 321, endPoint y: 257, distance: 13.0
click at [321, 257] on div "function animateHomepage ( ) { const isMobile = window . innerWidth <= 786 ; //…" at bounding box center [513, 251] width 528 height 322
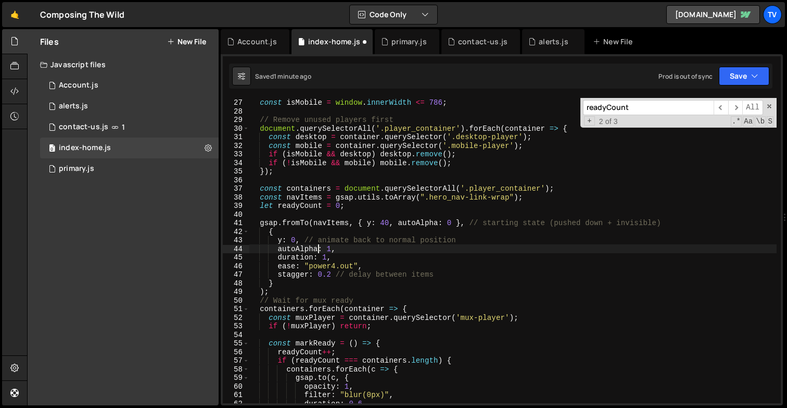
click at [316, 247] on div "function animateHomepage ( ) { const isMobile = window . innerWidth <= 786 ; //…" at bounding box center [513, 251] width 528 height 322
click at [330, 277] on div "function animateHomepage ( ) { const isMobile = window . innerWidth <= 786 ; //…" at bounding box center [513, 251] width 528 height 322
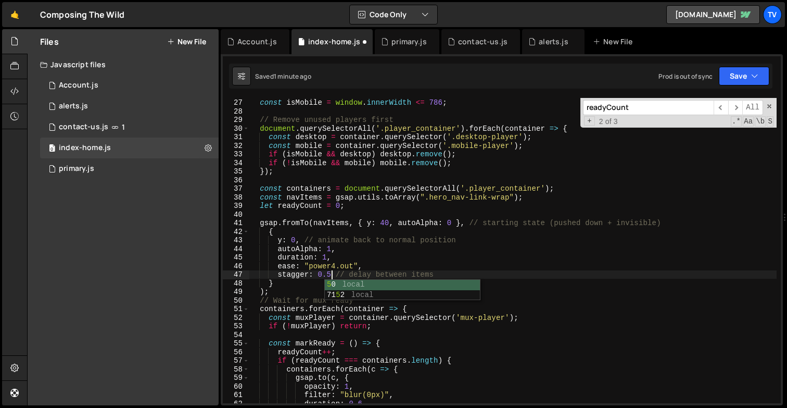
click at [324, 249] on div "function animateHomepage ( ) { const isMobile = window . innerWidth <= 786 ; //…" at bounding box center [513, 251] width 528 height 322
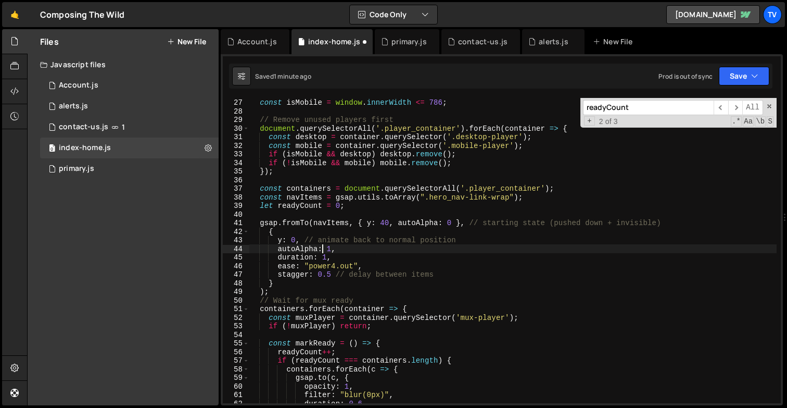
click at [383, 222] on div "function animateHomepage ( ) { const isMobile = window . innerWidth <= 786 ; //…" at bounding box center [513, 251] width 528 height 322
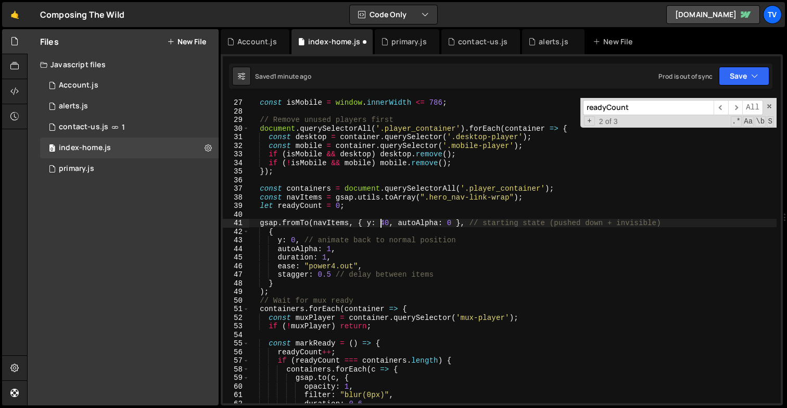
scroll to position [0, 9]
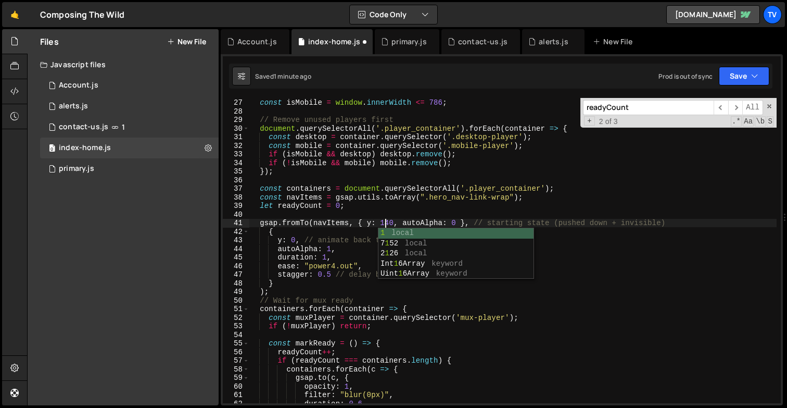
click at [382, 203] on div "function animateHomepage ( ) { const isMobile = window . innerWidth <= 786 ; //…" at bounding box center [513, 251] width 528 height 322
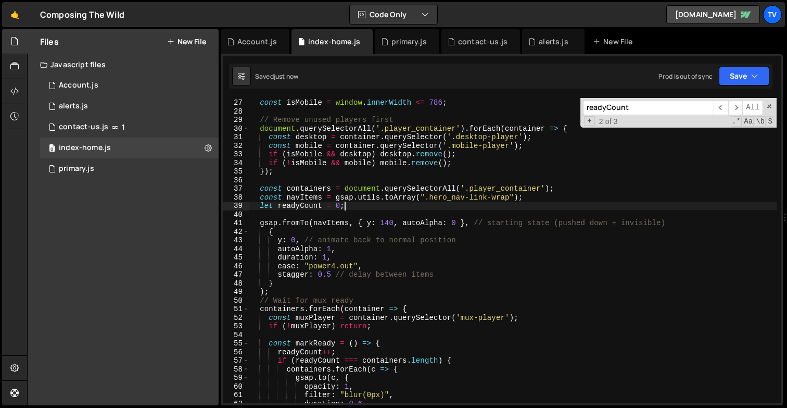
click at [325, 261] on div "function animateHomepage ( ) { const isMobile = window . innerWidth <= 786 ; //…" at bounding box center [513, 251] width 528 height 322
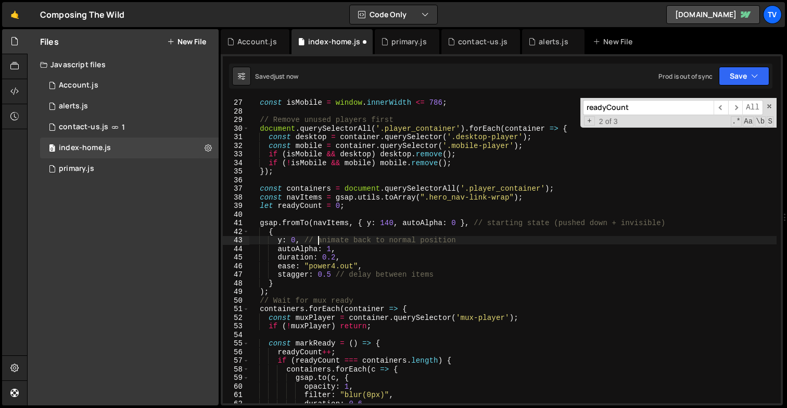
click at [317, 242] on div "function animateHomepage ( ) { const isMobile = window . innerWidth <= 786 ; //…" at bounding box center [513, 251] width 528 height 322
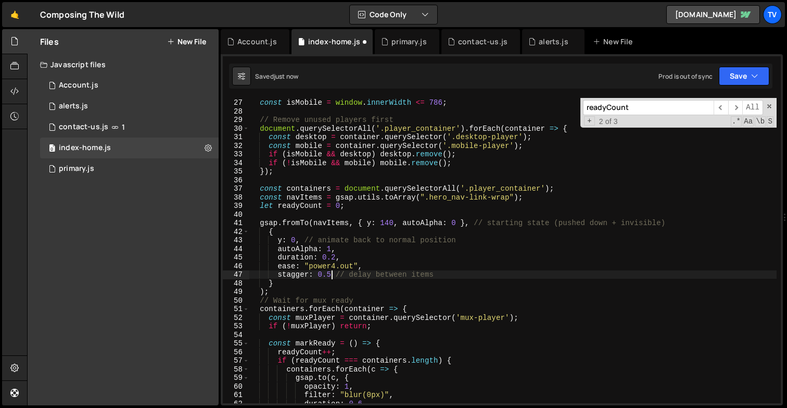
click at [332, 275] on div "function animateHomepage ( ) { const isMobile = window . innerWidth <= 786 ; //…" at bounding box center [513, 251] width 528 height 322
click at [329, 264] on div "function animateHomepage ( ) { const isMobile = window . innerWidth <= 786 ; //…" at bounding box center [513, 251] width 528 height 322
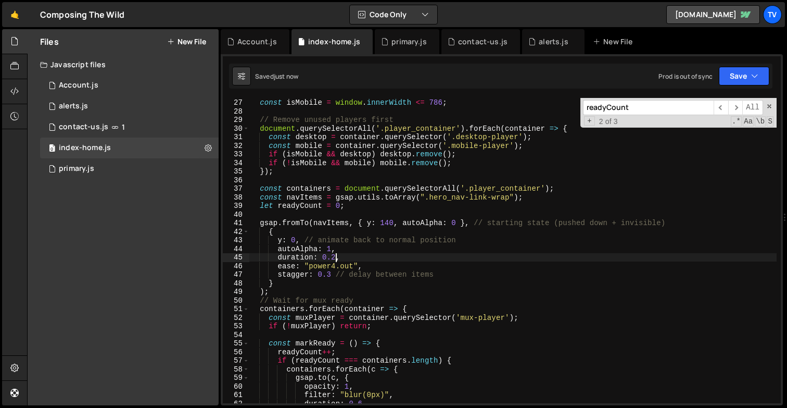
click at [336, 257] on div "function animateHomepage ( ) { const isMobile = window . innerWidth <= 786 ; //…" at bounding box center [513, 251] width 528 height 322
drag, startPoint x: 277, startPoint y: 257, endPoint x: 338, endPoint y: 257, distance: 61.4
click at [338, 257] on div "function animateHomepage ( ) { const isMobile = window . innerWidth <= 786 ; //…" at bounding box center [513, 251] width 528 height 322
click at [331, 275] on div "function animateHomepage ( ) { const isMobile = window . innerWidth <= 786 ; //…" at bounding box center [513, 251] width 528 height 322
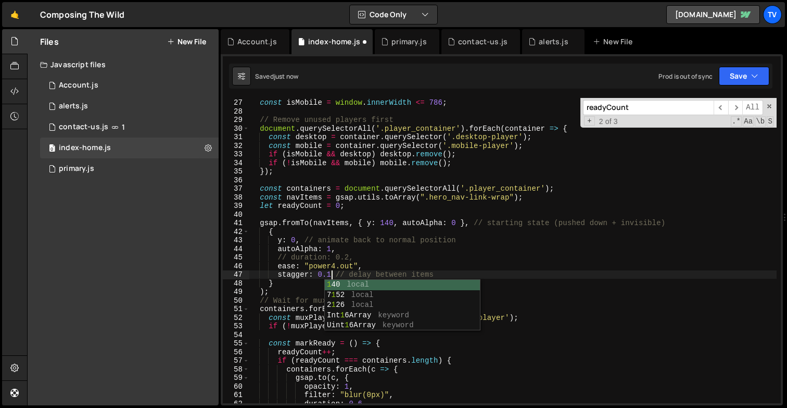
click at [351, 205] on div "function animateHomepage ( ) { const isMobile = window . innerWidth <= 786 ; //…" at bounding box center [513, 251] width 528 height 322
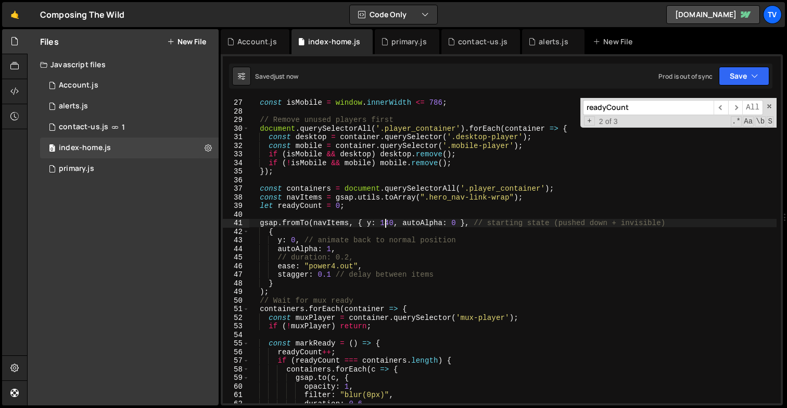
click at [385, 221] on div "function animateHomepage ( ) { const isMobile = window . innerWidth <= 786 ; //…" at bounding box center [513, 251] width 528 height 322
click at [342, 266] on div "function animateHomepage ( ) { const isMobile = window . innerWidth <= 786 ; //…" at bounding box center [513, 251] width 528 height 322
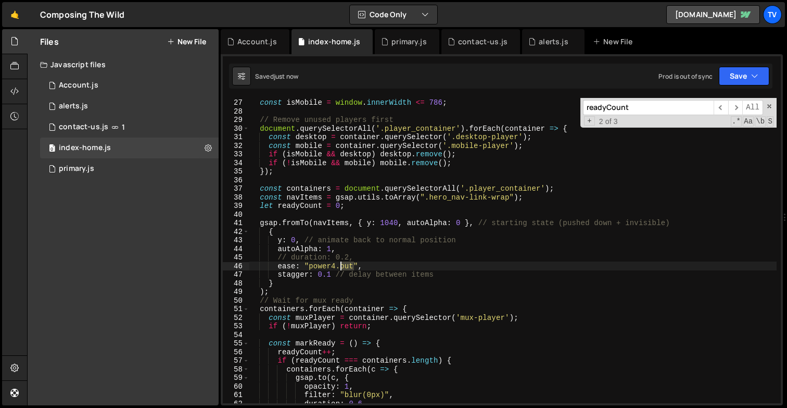
click at [342, 266] on div "function animateHomepage ( ) { const isMobile = window . innerWidth <= 786 ; //…" at bounding box center [513, 251] width 528 height 322
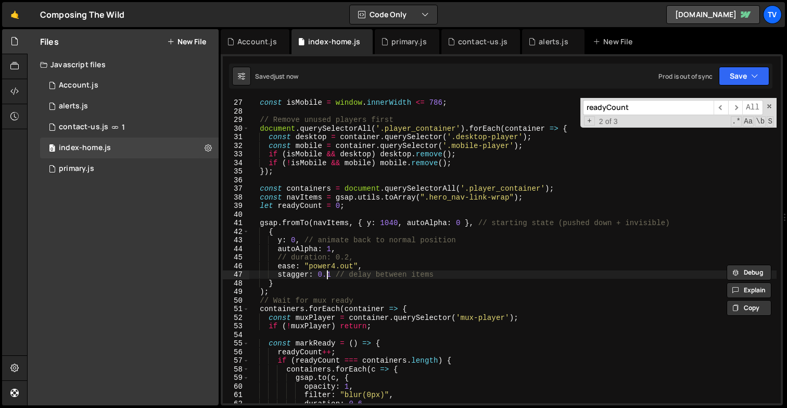
click at [329, 276] on div "function animateHomepage ( ) { const isMobile = window . innerWidth <= 786 ; //…" at bounding box center [513, 251] width 528 height 322
click at [769, 105] on span at bounding box center [769, 106] width 7 height 7
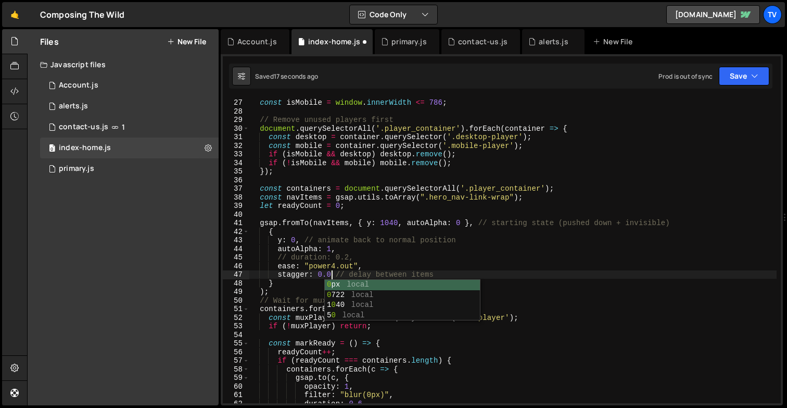
scroll to position [0, 6]
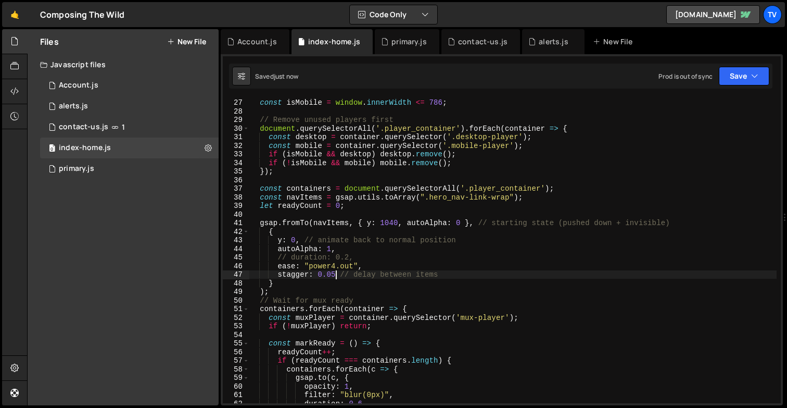
type textarea "stagger: 0.05 // delay between items"
drag, startPoint x: 277, startPoint y: 275, endPoint x: 438, endPoint y: 272, distance: 160.8
click at [438, 272] on div "function animateHomepage ( ) { const isMobile = window . innerWidth <= 786 ; //…" at bounding box center [513, 251] width 528 height 322
paste textarea "}"
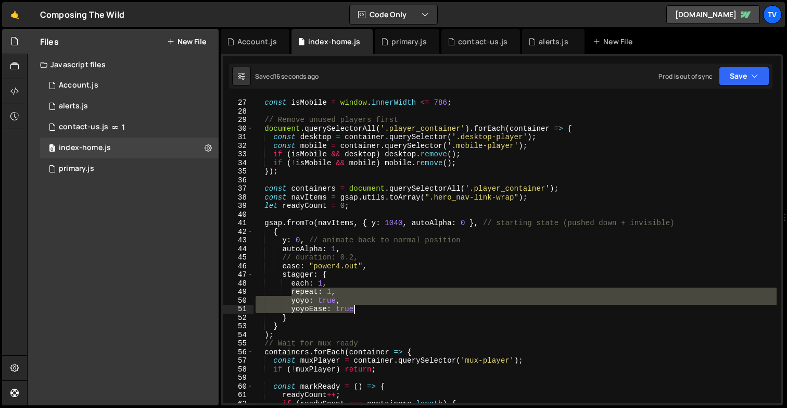
drag, startPoint x: 291, startPoint y: 291, endPoint x: 356, endPoint y: 307, distance: 66.5
click at [356, 307] on div "function animateHomepage ( ) { const isMobile = window . innerWidth <= 786 ; //…" at bounding box center [514, 251] width 523 height 322
type textarea "yoyo: true, yoyoEase: true"
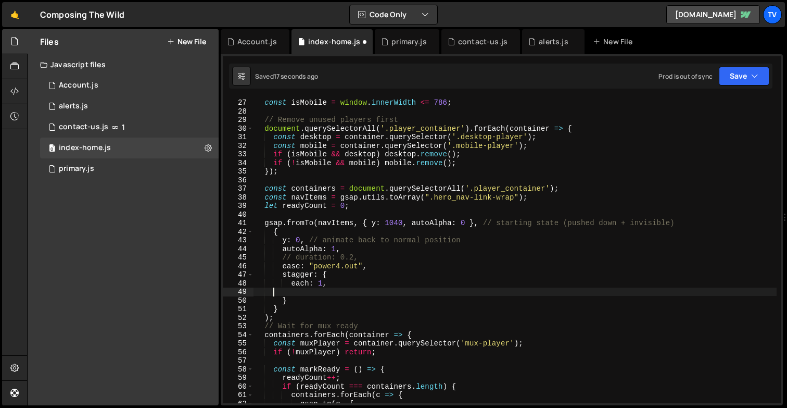
scroll to position [0, 0]
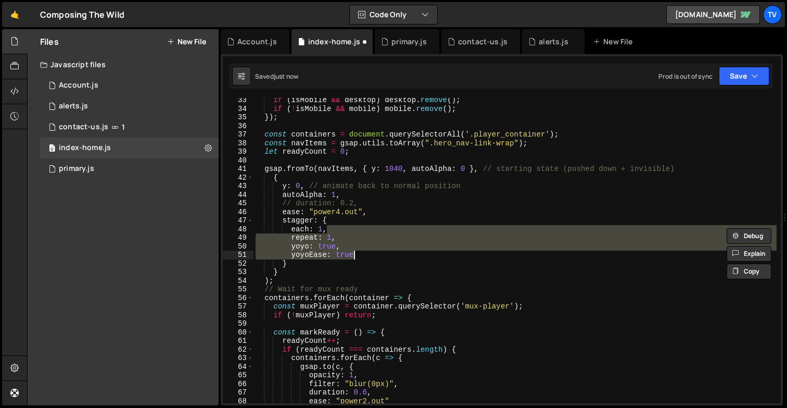
type textarea "animateHomepage();"
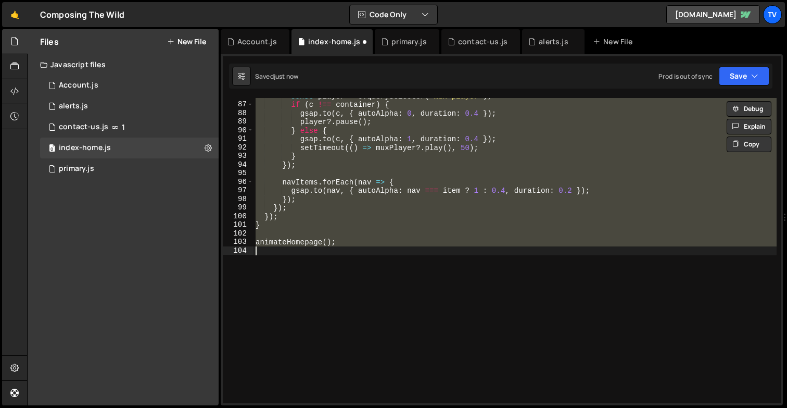
scroll to position [243, 0]
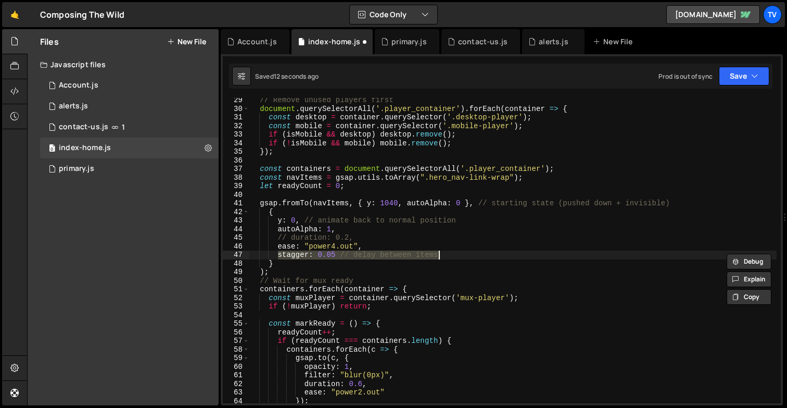
click at [344, 240] on div "// Remove unused players first document . querySelectorAll ( '.player_container…" at bounding box center [513, 257] width 528 height 322
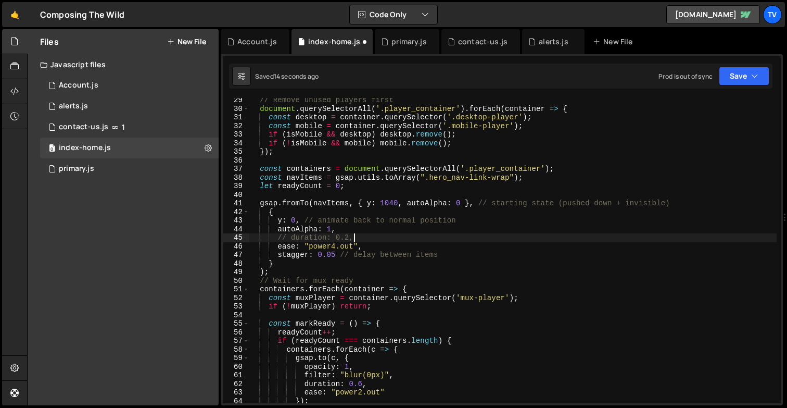
click at [358, 239] on div "// Remove unused players first document . querySelectorAll ( '.player_container…" at bounding box center [513, 257] width 528 height 322
click at [384, 201] on div "// Remove unused players first document . querySelectorAll ( '.player_container…" at bounding box center [513, 257] width 528 height 322
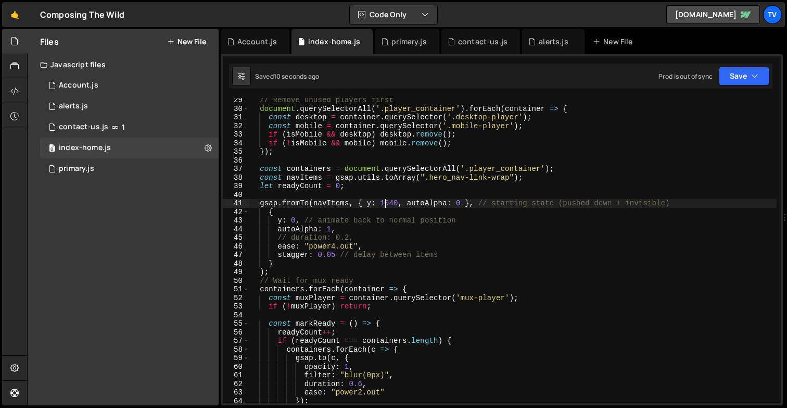
click at [384, 201] on div "// Remove unused players first document . querySelectorAll ( '.player_container…" at bounding box center [513, 257] width 528 height 322
click at [372, 206] on div "// Remove unused players first document . querySelectorAll ( '.player_container…" at bounding box center [513, 257] width 528 height 322
click at [380, 202] on div "// Remove unused players first document . querySelectorAll ( '.player_container…" at bounding box center [513, 257] width 528 height 322
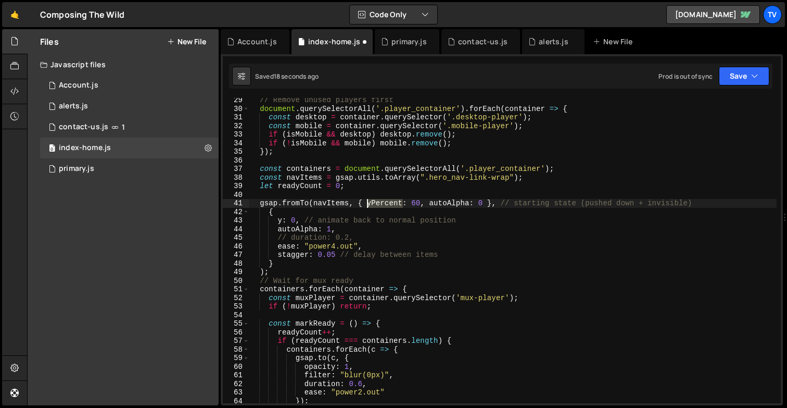
click at [380, 202] on div "// Remove unused players first document . querySelectorAll ( '.player_container…" at bounding box center [513, 257] width 528 height 322
click at [282, 223] on div "// Remove unused players first document . querySelectorAll ( '.player_container…" at bounding box center [513, 257] width 528 height 322
paste textarea "yPercent"
click at [413, 200] on div "// Remove unused players first document . querySelectorAll ( '.player_container…" at bounding box center [513, 257] width 528 height 322
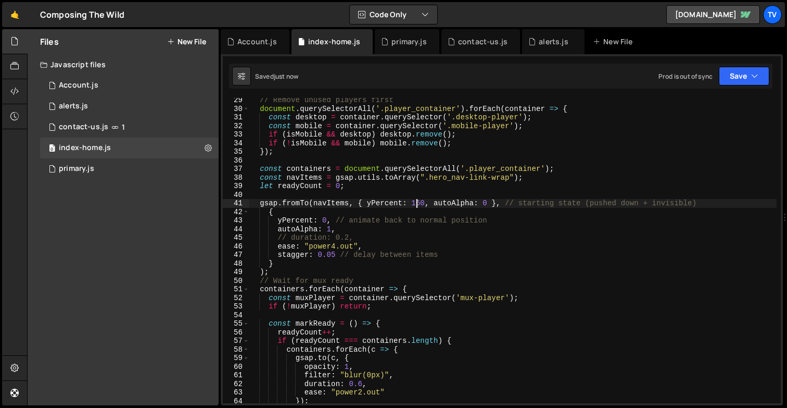
click at [486, 206] on div "// Remove unused players first document . querySelectorAll ( '.player_container…" at bounding box center [513, 257] width 528 height 322
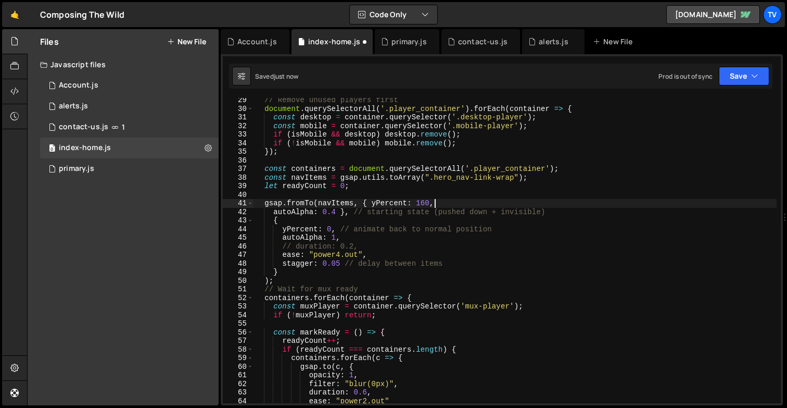
scroll to position [0, 12]
click at [424, 203] on div "// Remove unused players first document . querySelectorAll ( '.player_container…" at bounding box center [514, 257] width 523 height 322
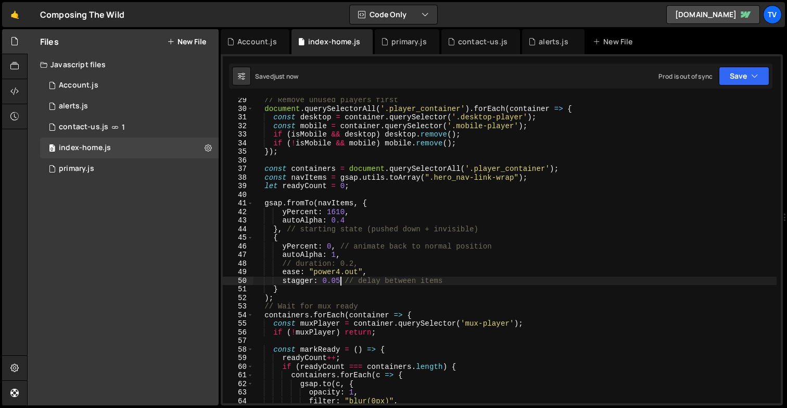
click at [339, 281] on div "// Remove unused players first document . querySelectorAll ( '.player_container…" at bounding box center [514, 257] width 523 height 322
click at [349, 274] on div "// Remove unused players first document . querySelectorAll ( '.player_container…" at bounding box center [514, 257] width 523 height 322
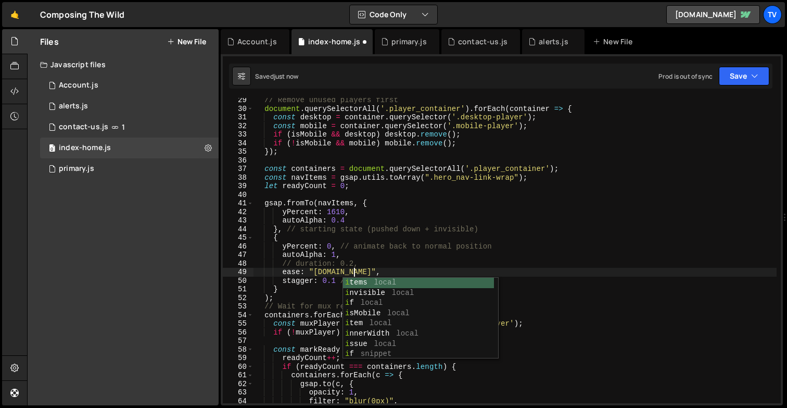
scroll to position [0, 6]
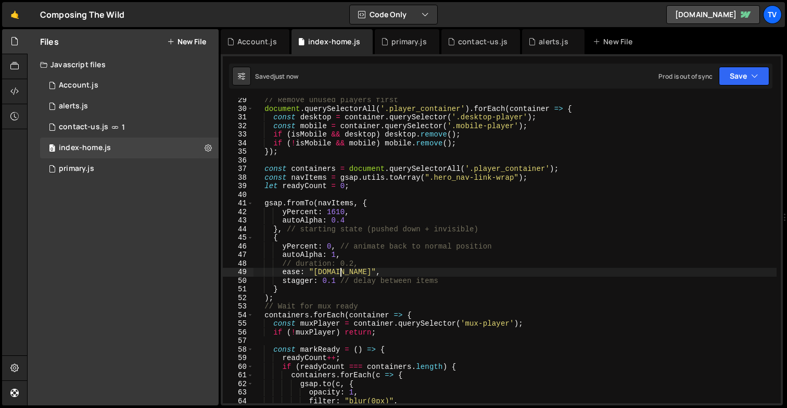
click at [340, 274] on div "// Remove unused players first document . querySelectorAll ( '.player_container…" at bounding box center [514, 257] width 523 height 322
click at [349, 272] on div "// Remove unused players first document . querySelectorAll ( '.player_container…" at bounding box center [514, 257] width 523 height 322
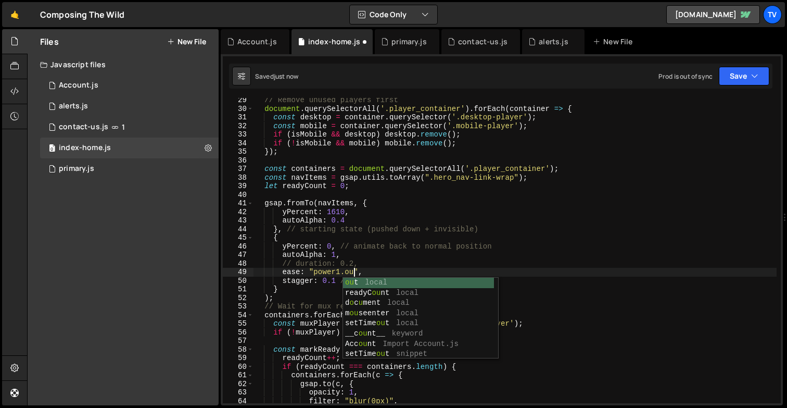
scroll to position [0, 7]
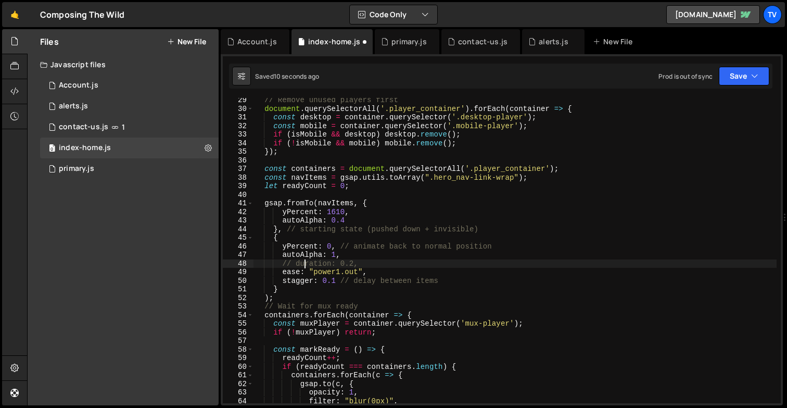
click at [304, 261] on div "// Remove unused players first document . querySelectorAll ( '.player_container…" at bounding box center [514, 257] width 523 height 322
drag, startPoint x: 361, startPoint y: 264, endPoint x: 282, endPoint y: 265, distance: 79.1
click at [282, 265] on div "// Remove unused players first document . querySelectorAll ( '.player_container…" at bounding box center [514, 257] width 523 height 322
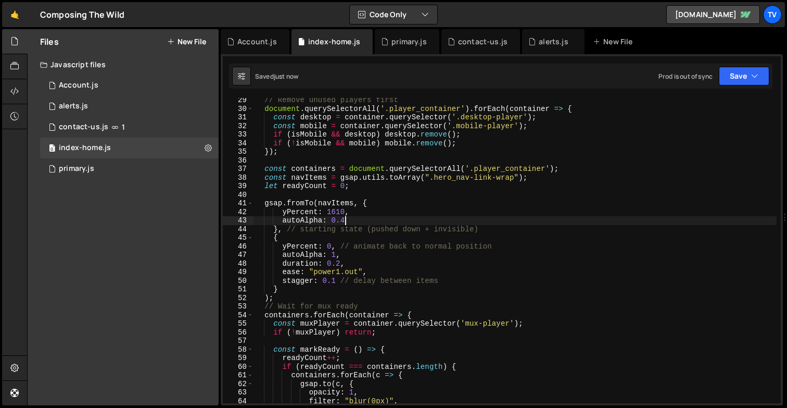
click at [346, 219] on div "// Remove unused players first document . querySelectorAll ( '.player_container…" at bounding box center [514, 257] width 523 height 322
click at [335, 213] on div "// Remove unused players first document . querySelectorAll ( '.player_container…" at bounding box center [514, 257] width 523 height 322
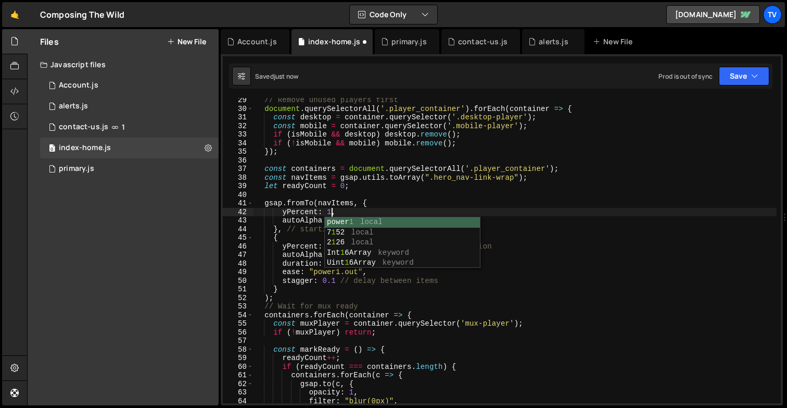
scroll to position [0, 6]
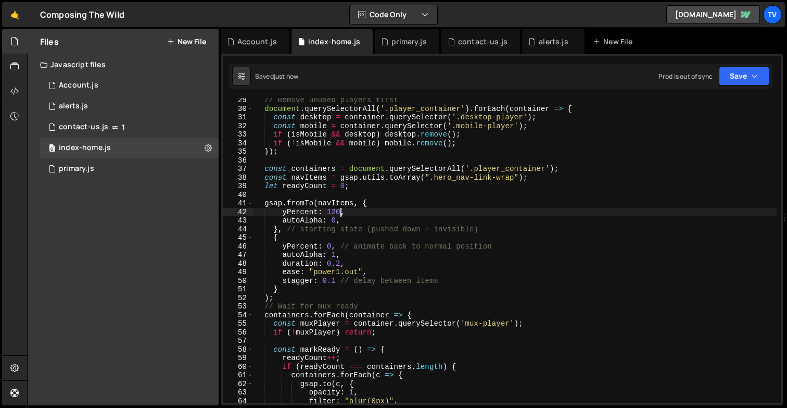
click at [347, 259] on div "// Remove unused players first document . querySelectorAll ( '.player_container…" at bounding box center [514, 257] width 523 height 322
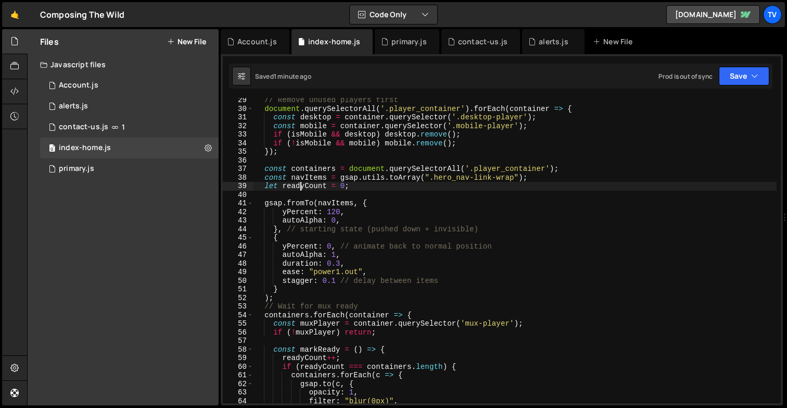
click at [302, 187] on div "// Remove unused players first document . querySelectorAll ( '.player_container…" at bounding box center [514, 257] width 523 height 322
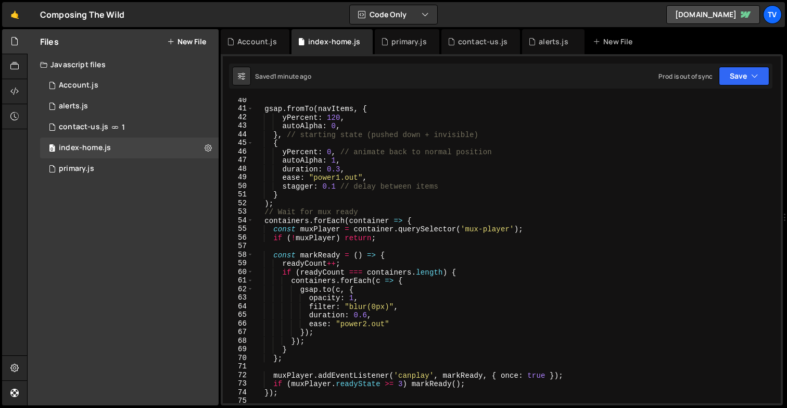
scroll to position [379, 0]
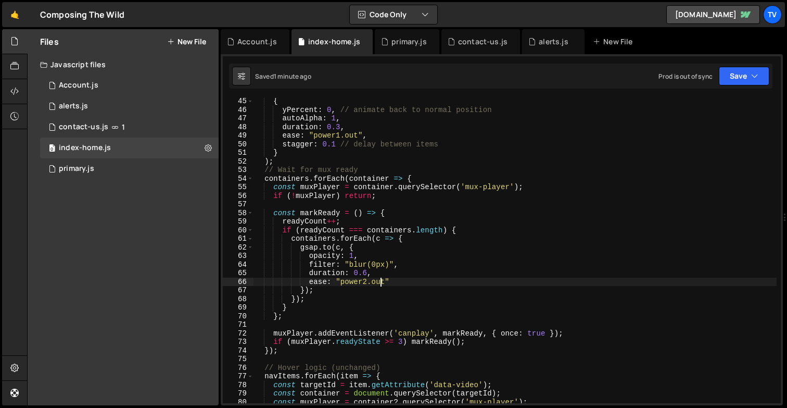
click at [378, 279] on div "{ yPercent : 0 , // animate back to normal position autoAlpha : 1 , duration : …" at bounding box center [514, 258] width 523 height 322
click at [334, 221] on div "{ yPercent : 0 , // animate back to normal position autoAlpha : 1 , duration : …" at bounding box center [514, 258] width 523 height 322
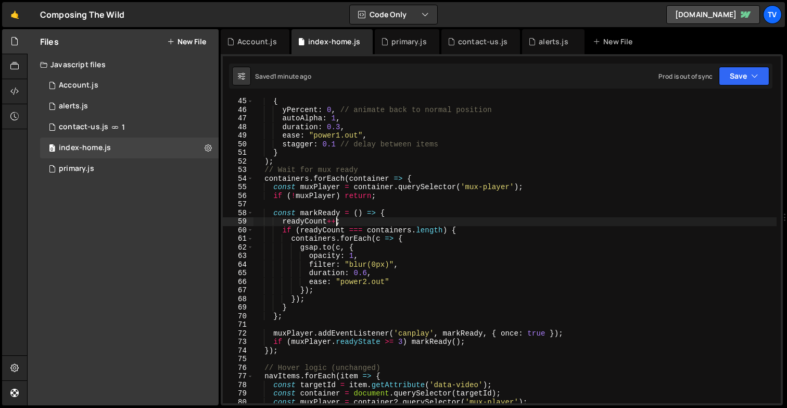
scroll to position [0, 5]
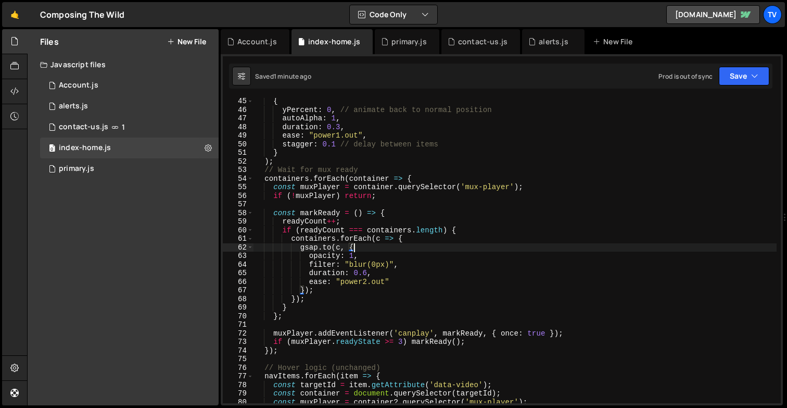
click at [395, 249] on div "{ yPercent : 0 , // animate back to normal position autoAlpha : 1 , duration : …" at bounding box center [514, 258] width 523 height 322
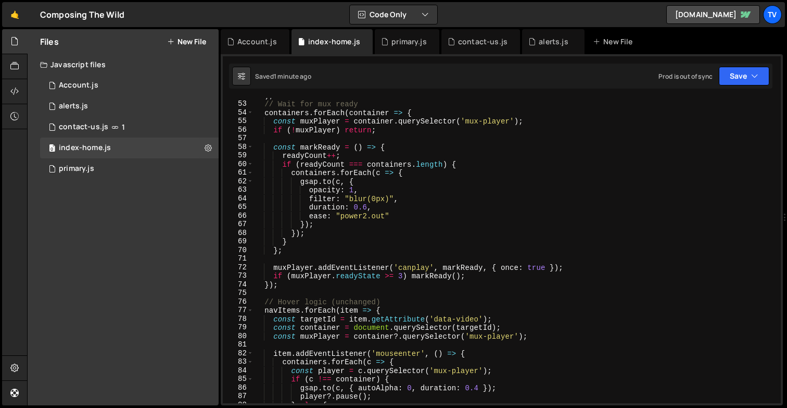
scroll to position [460, 0]
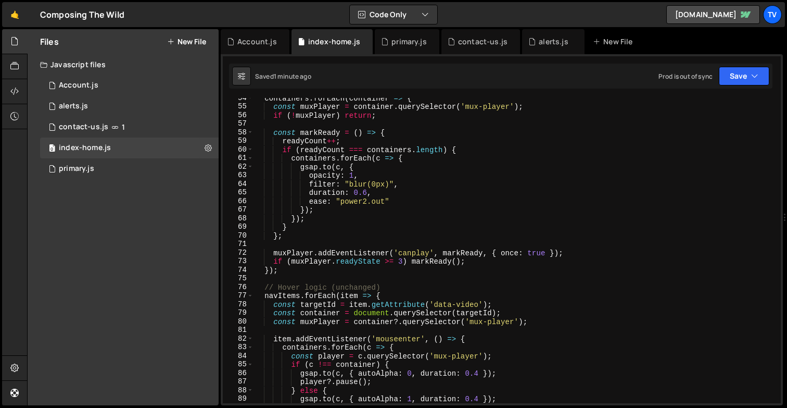
click at [478, 316] on div "containers . forEach ( container => { const muxPlayer = container . querySelect…" at bounding box center [514, 255] width 523 height 322
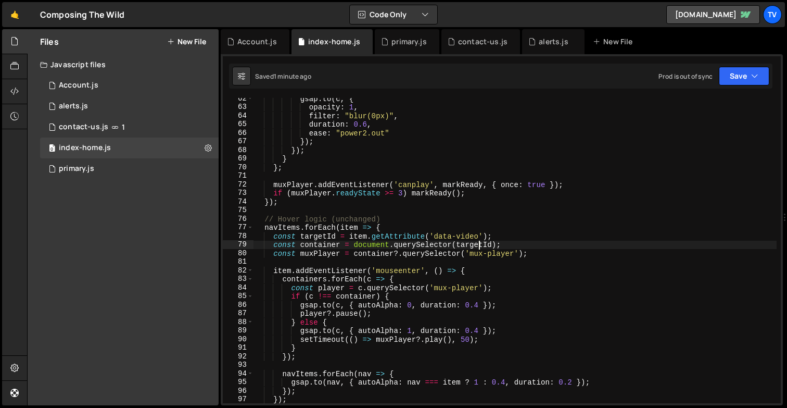
scroll to position [528, 0]
click at [293, 280] on div "gsap . to ( c , { opacity : 1 , filter : "blur(0px)" , duration : 0.6 , ease : …" at bounding box center [514, 255] width 523 height 322
click at [408, 303] on div "gsap . to ( c , { opacity : 1 , filter : "blur(0px)" , duration : 0.6 , ease : …" at bounding box center [514, 255] width 523 height 322
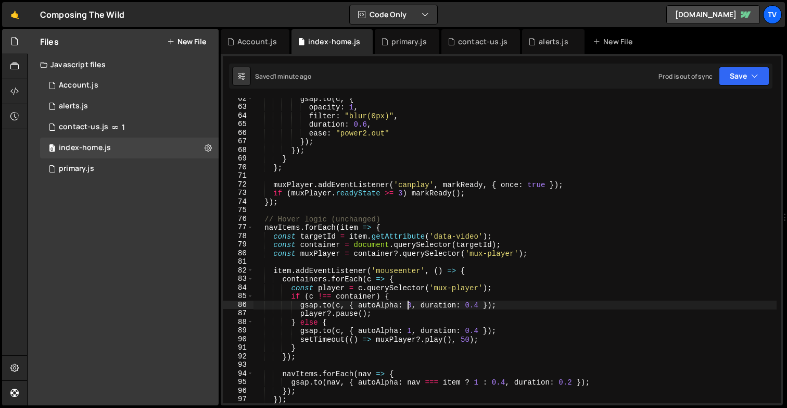
click at [380, 330] on div "gsap . to ( c , { opacity : 1 , filter : "blur(0px)" , duration : 0.6 , ease : …" at bounding box center [514, 255] width 523 height 322
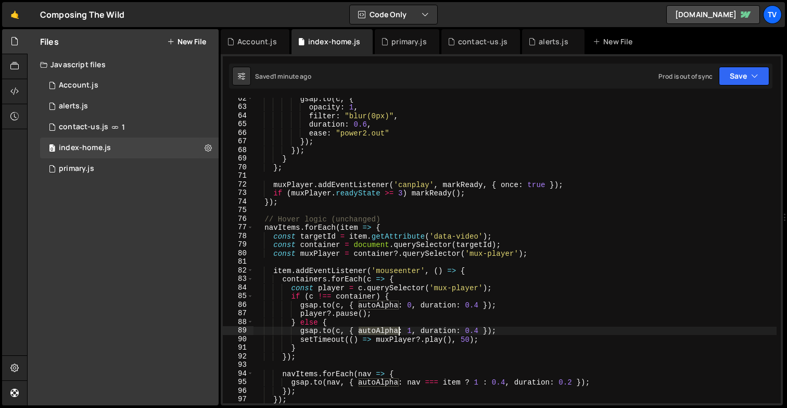
click at [380, 330] on div "gsap . to ( c , { opacity : 1 , filter : "blur(0px)" , duration : 0.6 , ease : …" at bounding box center [514, 255] width 523 height 322
click at [376, 307] on div "gsap . to ( c , { opacity : 1 , filter : "blur(0px)" , duration : 0.6 , ease : …" at bounding box center [514, 255] width 523 height 322
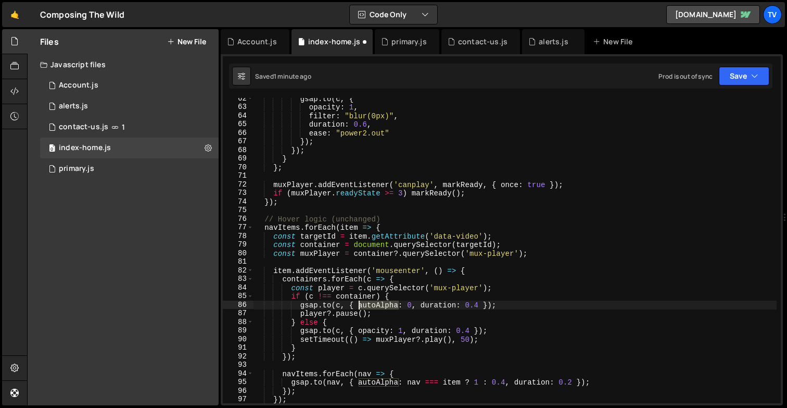
click at [376, 307] on div "gsap . to ( c , { opacity : 1 , filter : "blur(0px)" , duration : 0.6 , ease : …" at bounding box center [514, 255] width 523 height 322
click at [381, 282] on div "gsap . to ( c , { opacity : 1 , filter : "blur(0px)" , duration : 0.6 , ease : …" at bounding box center [514, 255] width 523 height 322
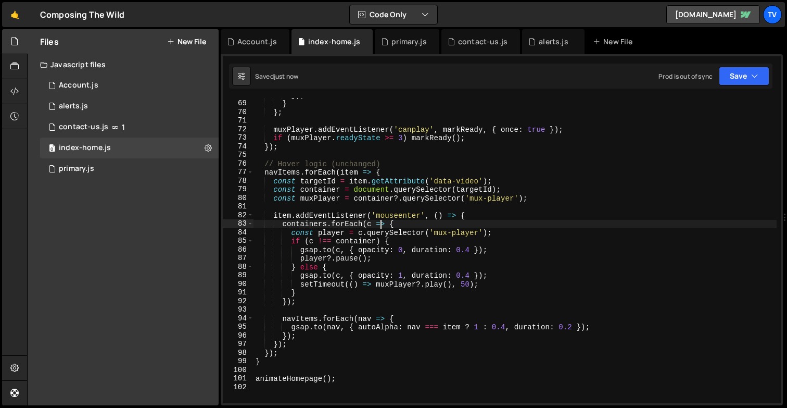
scroll to position [583, 0]
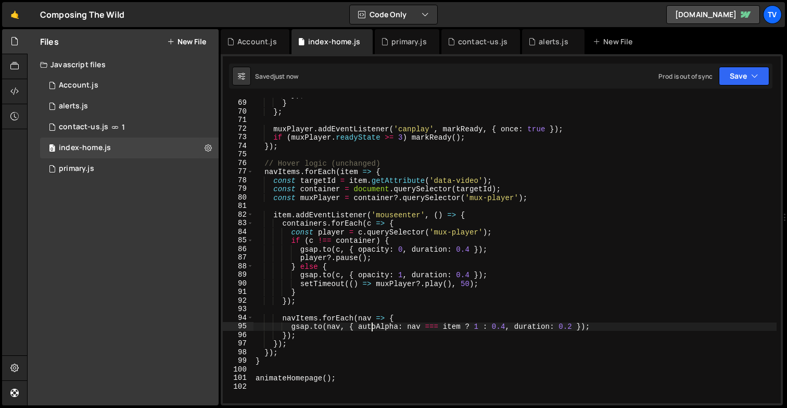
click at [371, 324] on div "}) ; } } ; muxPlayer . addEventListener ( 'canplay' , markReady , { once : true…" at bounding box center [514, 251] width 523 height 322
click at [397, 225] on div "}) ; } } ; muxPlayer . addEventListener ( 'canplay' , markReady , { once : true…" at bounding box center [514, 251] width 523 height 322
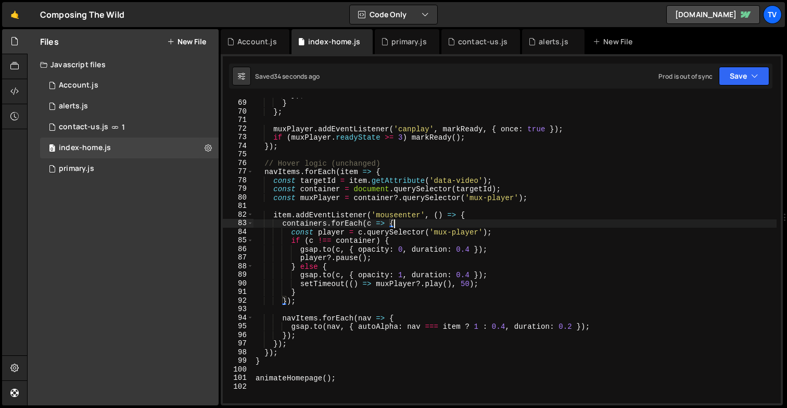
scroll to position [0, 5]
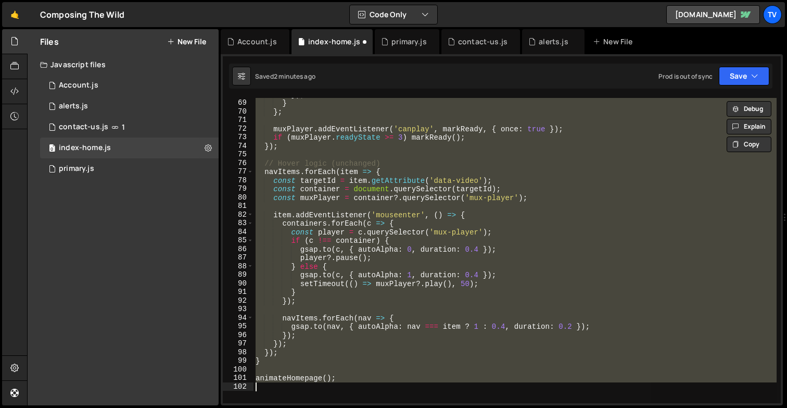
click at [352, 219] on div "}) ; } } ; muxPlayer . addEventListener ( 'canplay' , markReady , { once : true…" at bounding box center [514, 250] width 523 height 305
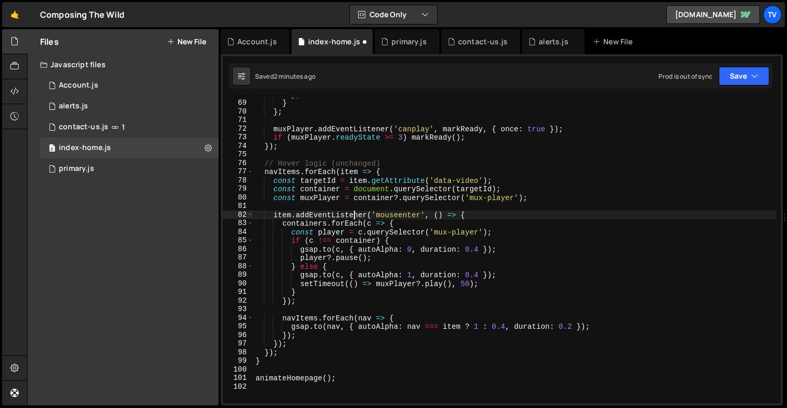
scroll to position [573, 0]
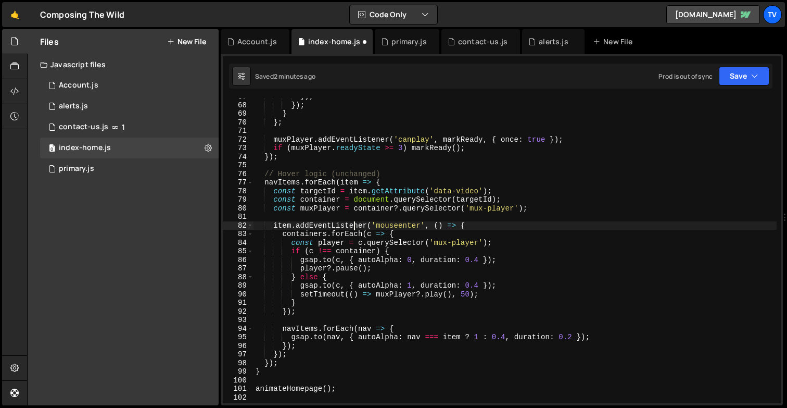
click at [270, 183] on div "}) ; }) ; } } ; muxPlayer . addEventListener ( 'canplay' , markReady , { once :…" at bounding box center [514, 253] width 523 height 322
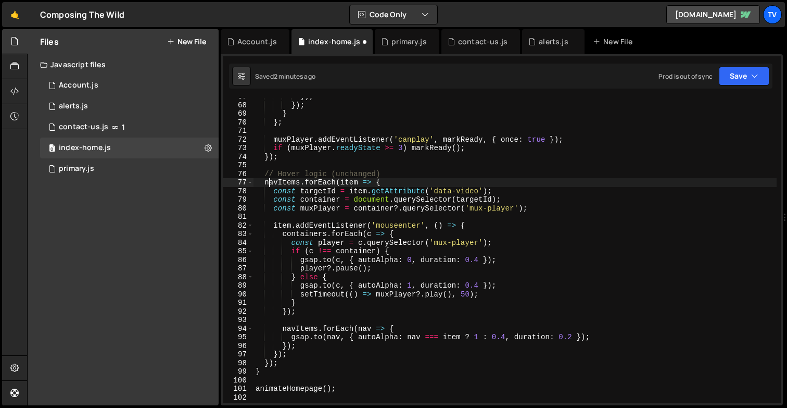
click at [270, 183] on div "}) ; }) ; } } ; muxPlayer . addEventListener ( 'canplay' , markReady , { once :…" at bounding box center [514, 253] width 523 height 322
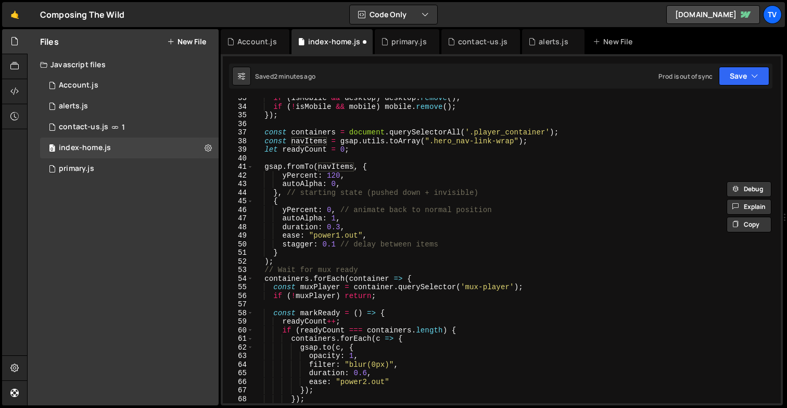
scroll to position [275, 0]
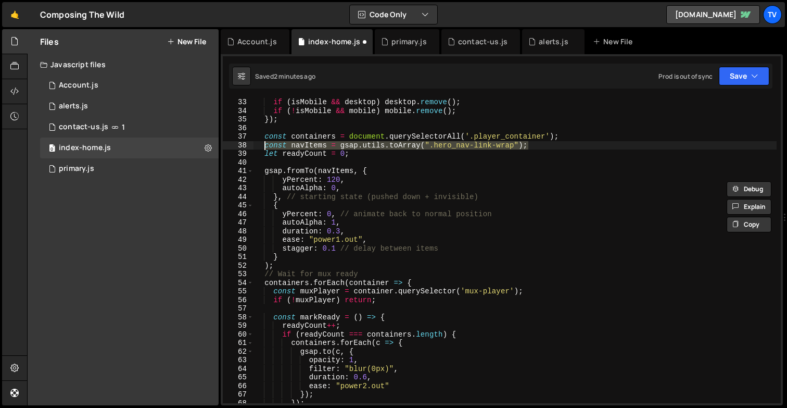
drag, startPoint x: 532, startPoint y: 145, endPoint x: 264, endPoint y: 145, distance: 268.6
click at [264, 145] on div "if ( isMobile && desktop ) desktop . remove ( ) ; if ( ! isMobile && mobile ) m…" at bounding box center [514, 259] width 523 height 322
type textarea "const navItems = gsap.utils.toArray(".hero_nav-link-wrap");"
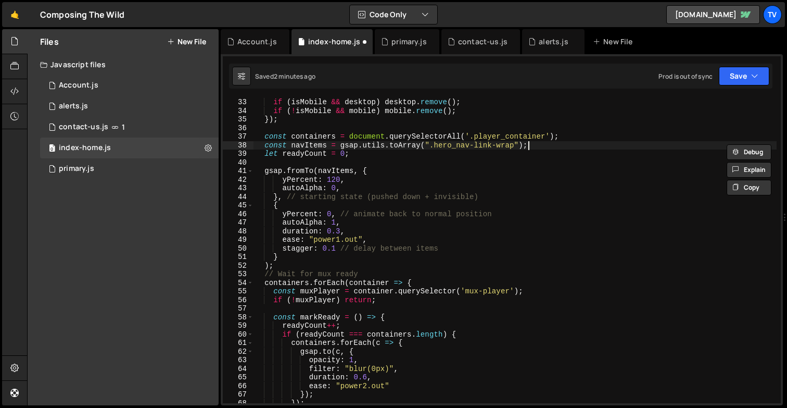
scroll to position [0, 0]
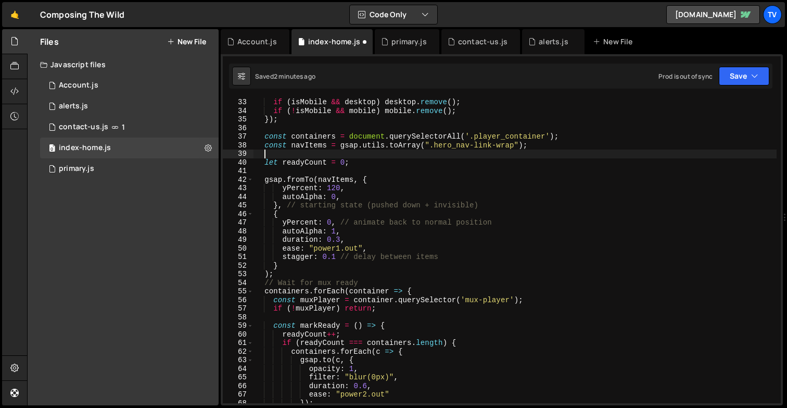
paste textarea "const navItems = gsap.utils.toArray(".hero_nav-link-wrap");"
click at [327, 154] on div "if ( isMobile && desktop ) desktop . remove ( ) ; if ( ! isMobile && mobile ) m…" at bounding box center [514, 259] width 523 height 322
click at [338, 153] on div "if ( isMobile && desktop ) desktop . remove ( ) ; if ( ! isMobile && mobile ) m…" at bounding box center [514, 259] width 523 height 322
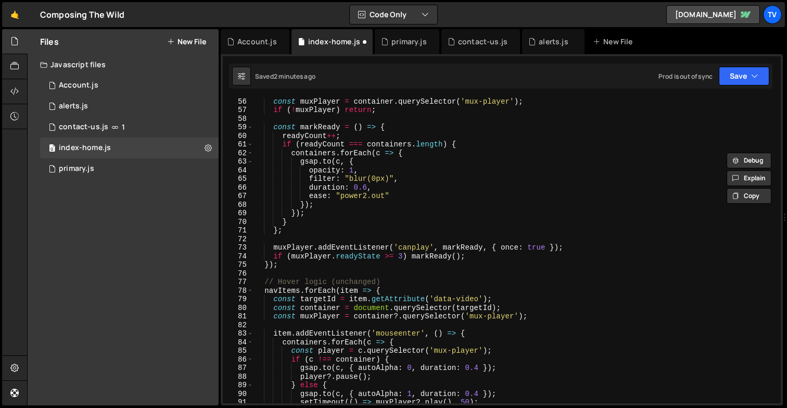
scroll to position [480, 0]
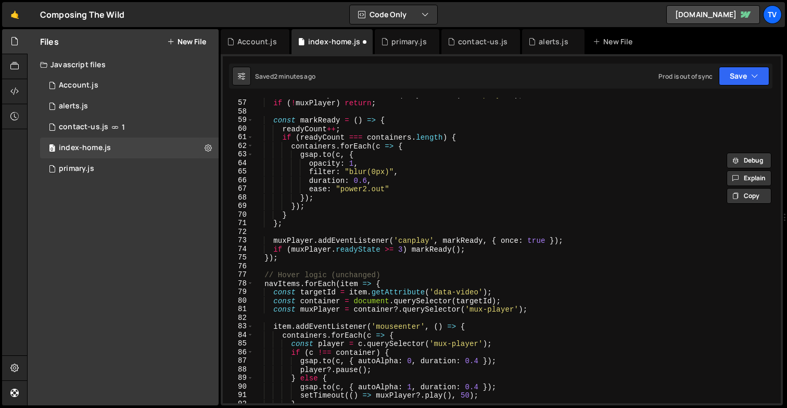
click at [284, 282] on div "const muxPlayer = container . querySelector ( 'mux-player' ) ; if ( ! muxPlayer…" at bounding box center [514, 251] width 523 height 322
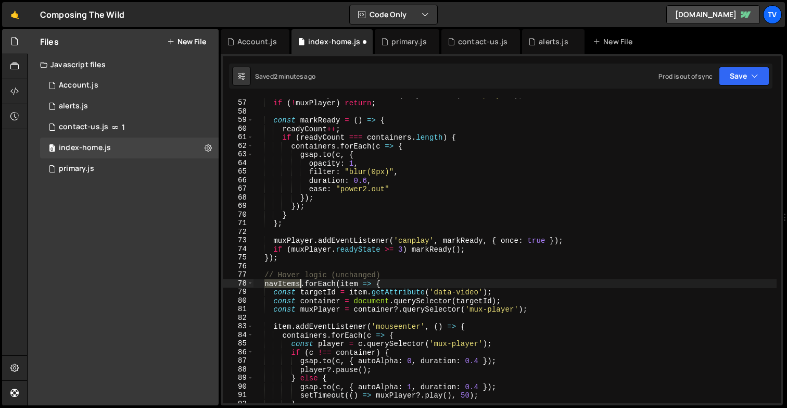
click at [284, 282] on div "const muxPlayer = container . querySelector ( 'mux-player' ) ; if ( ! muxPlayer…" at bounding box center [514, 251] width 523 height 322
paste textarea "ForVid"
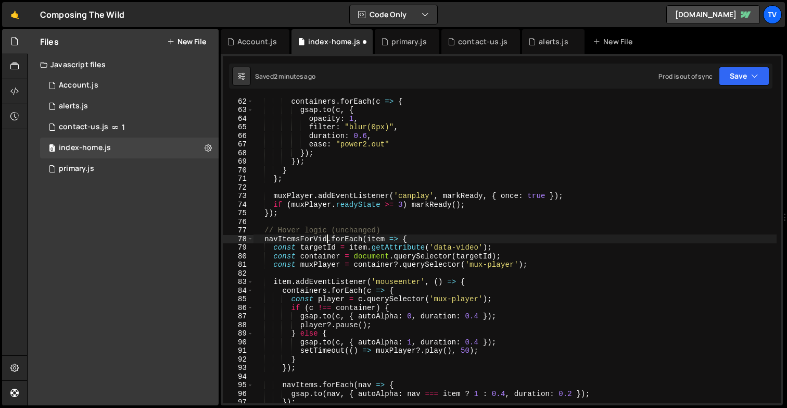
scroll to position [533, 0]
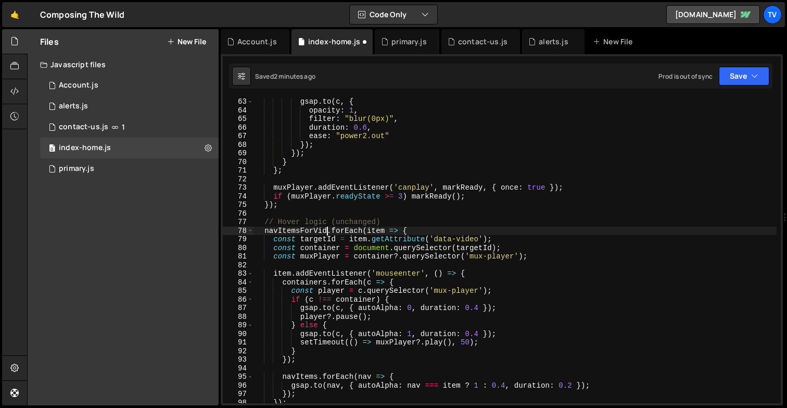
type textarea "navItemsForVid.forEach(item => {"
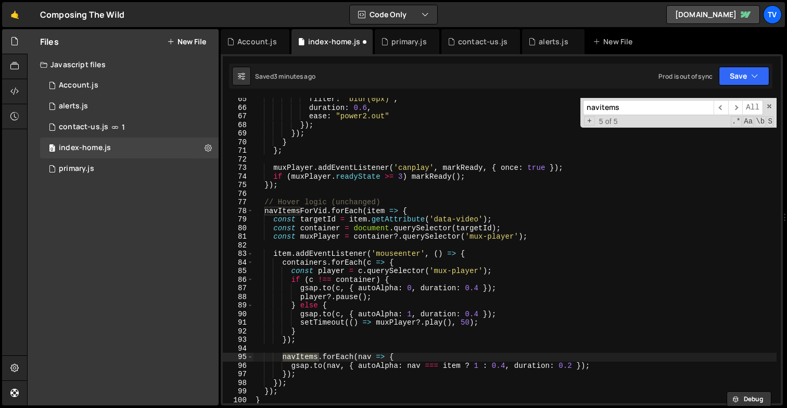
scroll to position [553, 0]
type input "navitems"
click at [322, 124] on div "filter : "blur(0px)" , duration : 0.6 , ease : "power2.out" }) ; }) ; } } ; mux…" at bounding box center [514, 256] width 523 height 322
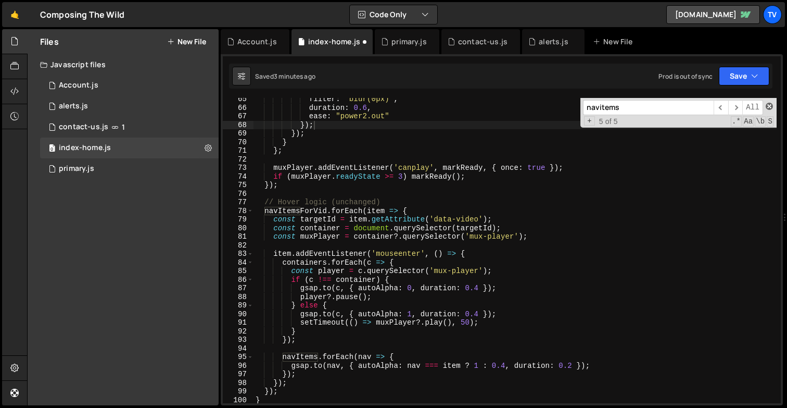
click at [766, 107] on span at bounding box center [769, 106] width 7 height 7
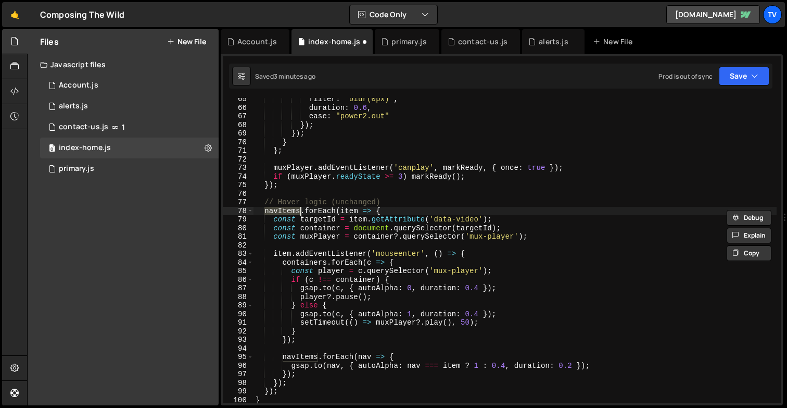
type textarea "const navItems = gsap.utils.toArray(".hero_nav-link-wrap");"
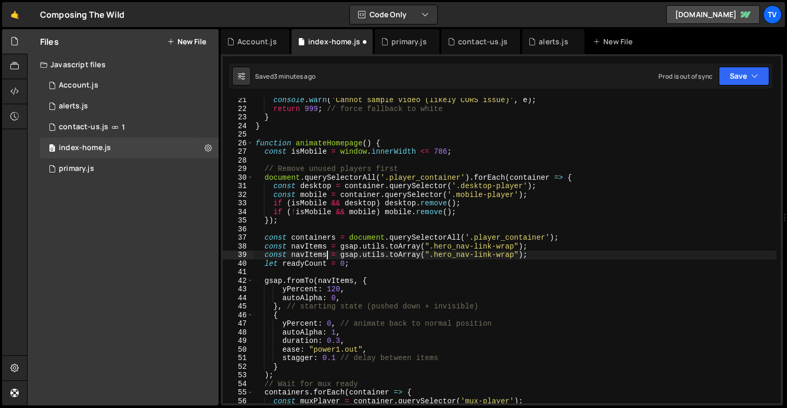
scroll to position [0, 0]
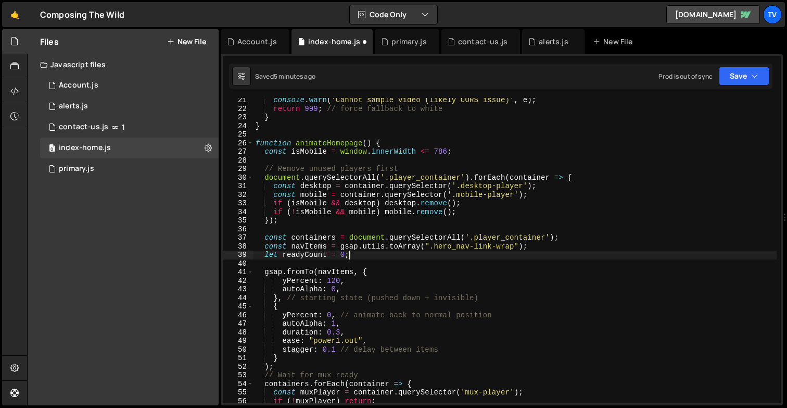
click at [349, 259] on div "console . warn ( 'Cannot sample video (likely CORS issue)' , e ) ; return 999 ;…" at bounding box center [514, 257] width 523 height 322
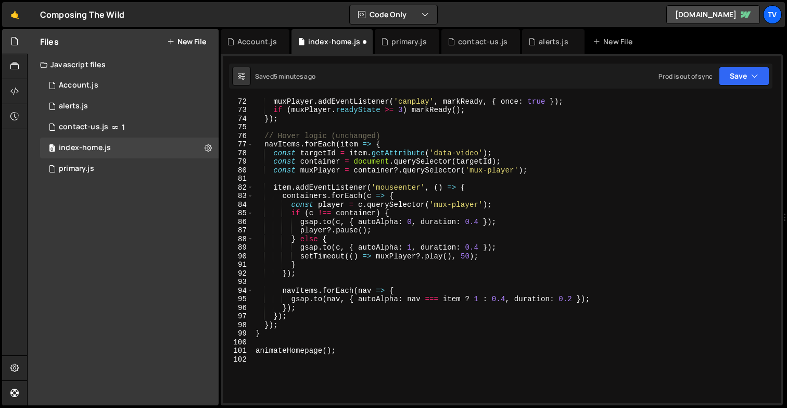
scroll to position [614, 0]
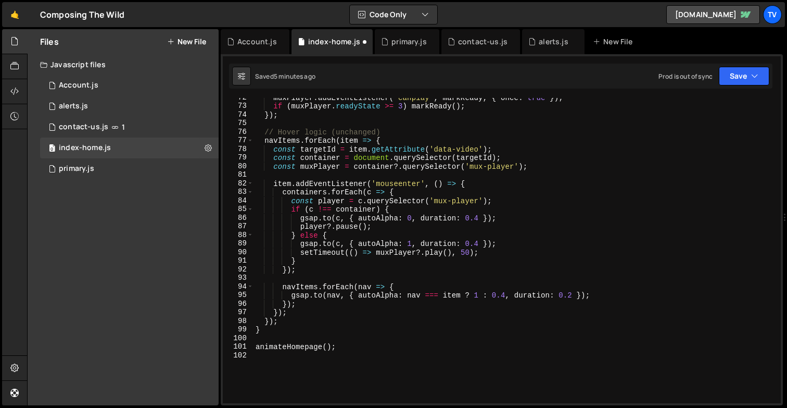
click at [386, 139] on div "muxPlayer . addEventListener ( 'canplay' , markReady , { once : true }) ; if ( …" at bounding box center [514, 254] width 523 height 322
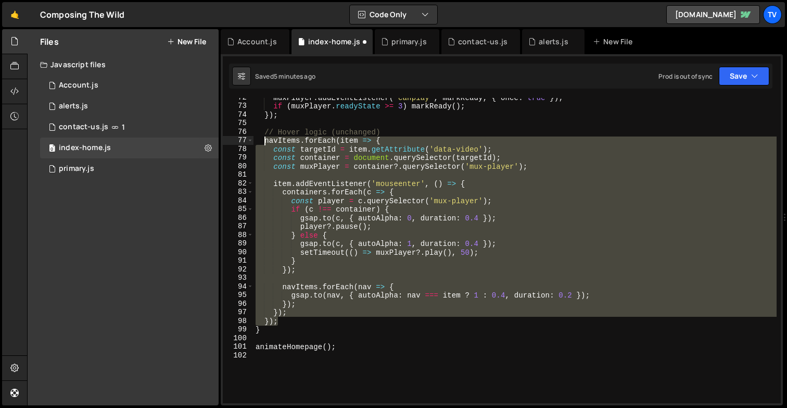
drag, startPoint x: 279, startPoint y: 321, endPoint x: 265, endPoint y: 142, distance: 179.0
click at [266, 142] on div "muxPlayer . addEventListener ( 'canplay' , markReady , { once : true }) ; if ( …" at bounding box center [514, 254] width 523 height 322
type textarea "navItems.forEach(item => { const targetId = item.getAttribute('data-video');"
paste textarea
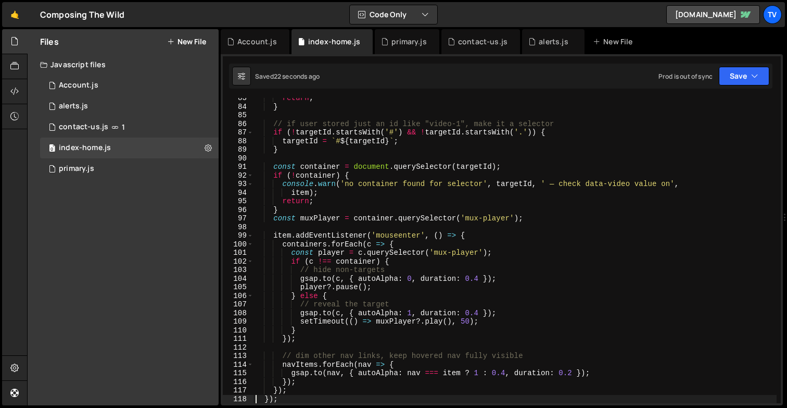
click at [333, 189] on div "return ; } // if user stored just an id like "video-1", make it a selector if (…" at bounding box center [514, 255] width 523 height 322
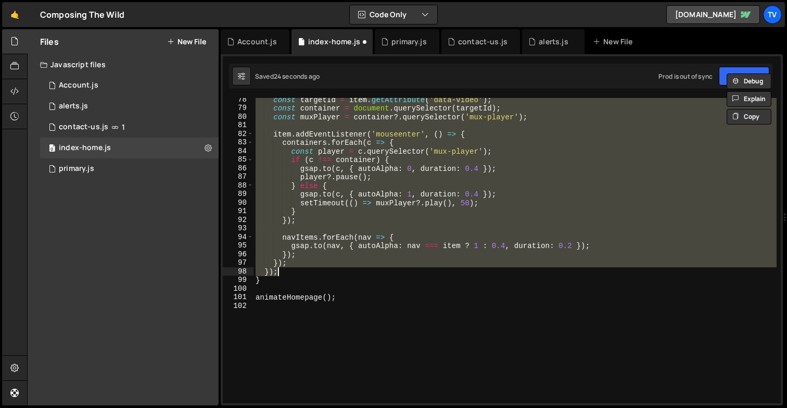
scroll to position [654, 0]
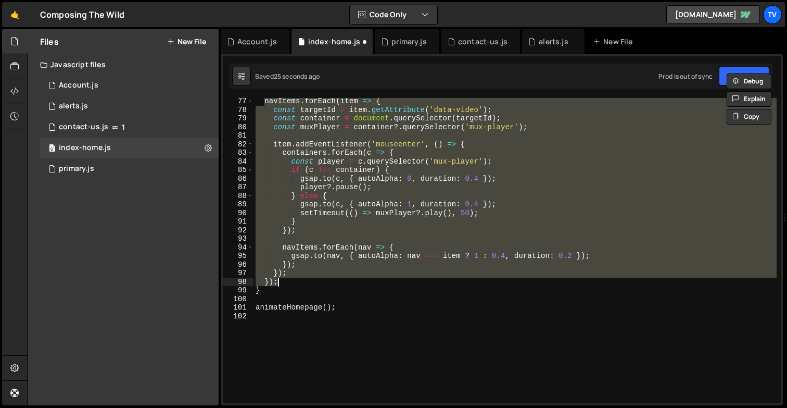
click at [333, 193] on div "navItems . forEach ( item => { const targetId = item . getAttribute ( 'data-vid…" at bounding box center [514, 250] width 523 height 305
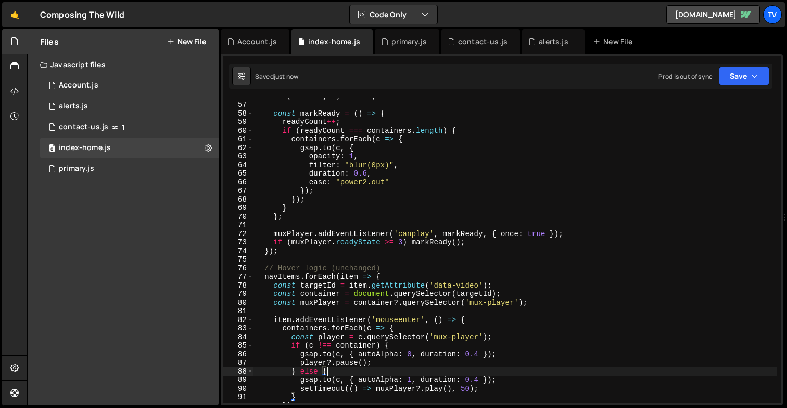
scroll to position [473, 0]
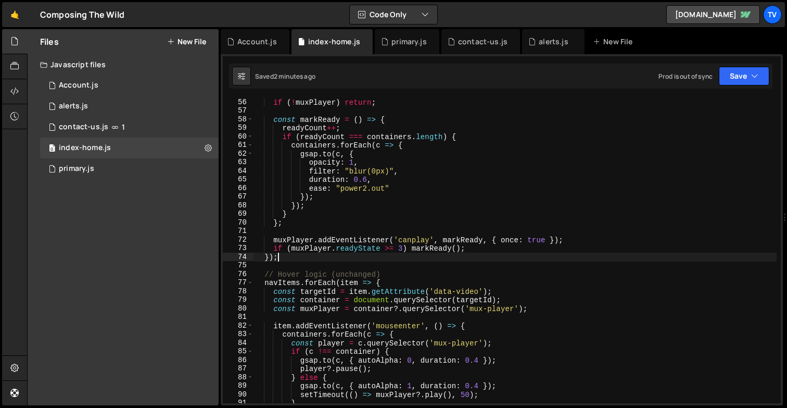
click at [424, 253] on div "if ( ! muxPlayer ) return ; const markReady = ( ) => { readyCount ++ ; if ( rea…" at bounding box center [514, 259] width 523 height 322
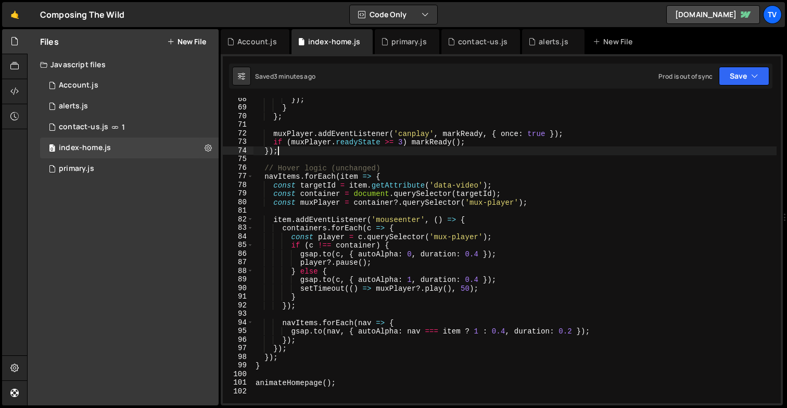
scroll to position [579, 0]
click at [417, 244] on div "}) ; } } ; muxPlayer . addEventListener ( 'canplay' , markReady , { once : true…" at bounding box center [514, 256] width 523 height 322
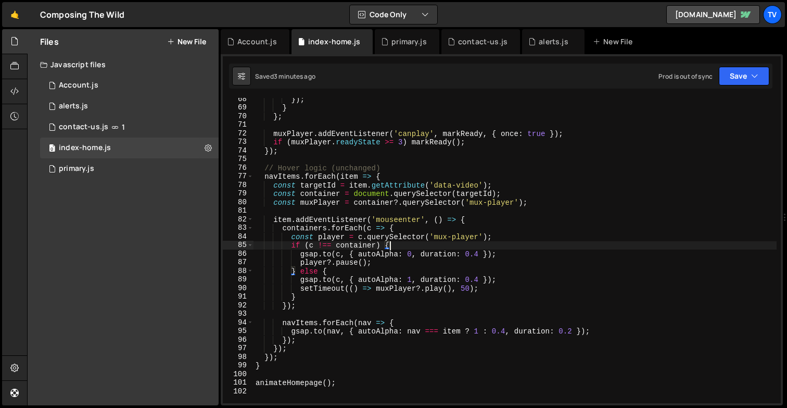
click at [480, 252] on div "}) ; } } ; muxPlayer . addEventListener ( 'canplay' , markReady , { once : true…" at bounding box center [514, 256] width 523 height 322
click at [422, 253] on div "}) ; } } ; muxPlayer . addEventListener ( 'canplay' , markReady , { once : true…" at bounding box center [514, 256] width 523 height 322
click at [479, 279] on div "}) ; } } ; muxPlayer . addEventListener ( 'canplay' , markReady , { once : true…" at bounding box center [514, 256] width 523 height 322
type textarea "[DOMAIN_NAME](c, { autoAlpha: 1, duration: 0.2 });"
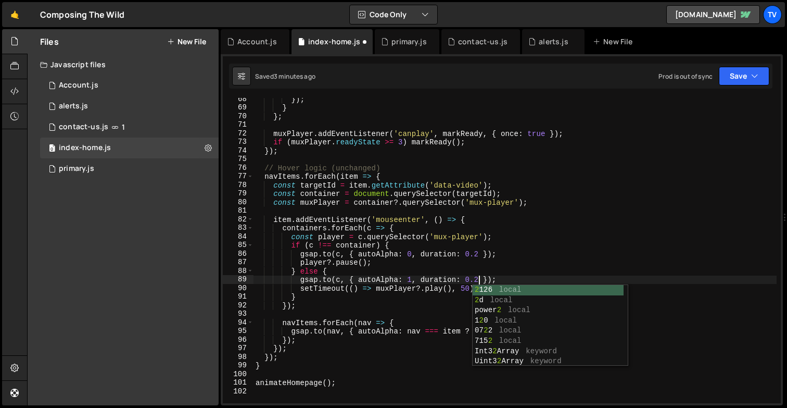
click at [431, 212] on div "}) ; } } ; muxPlayer . addEventListener ( 'canplay' , markReady , { once : true…" at bounding box center [514, 256] width 523 height 322
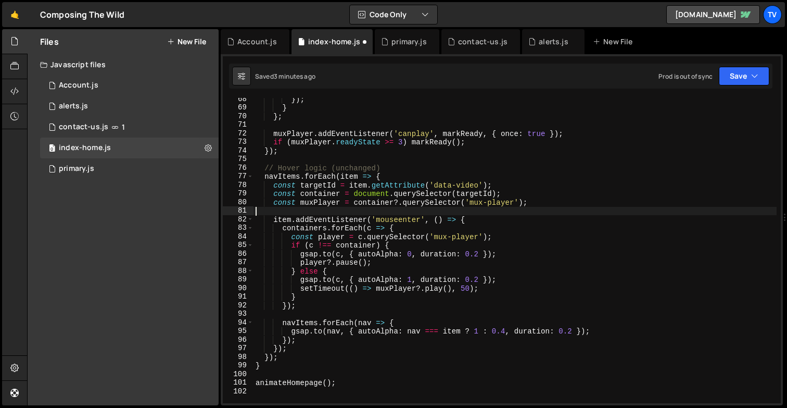
scroll to position [0, 0]
